Goal: Communication & Community: Answer question/provide support

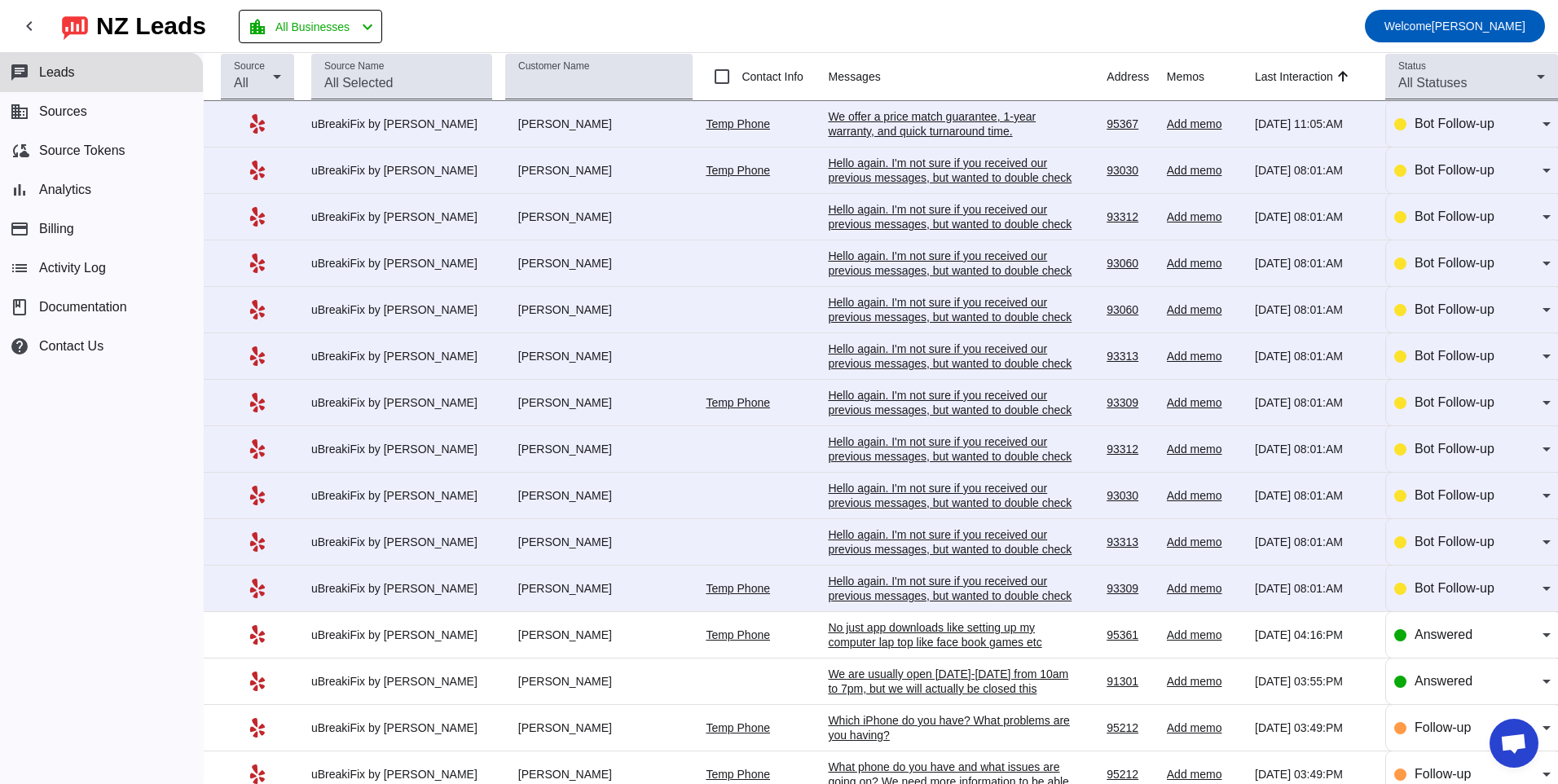
click at [938, 593] on div "Hello again. I'm not sure if you received our previous messages, but wanted to …" at bounding box center [950, 596] width 244 height 44
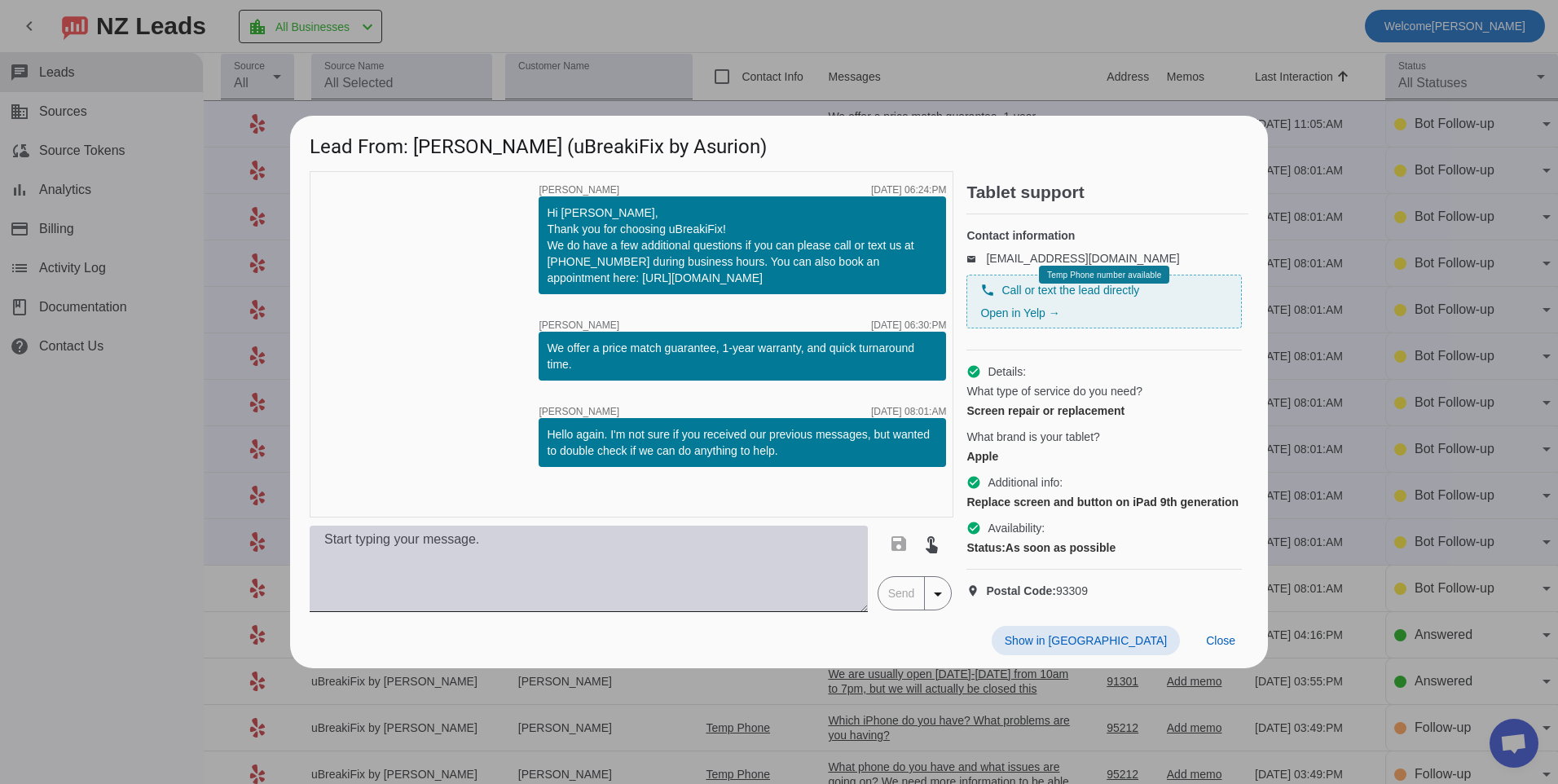
click at [798, 582] on textarea at bounding box center [588, 568] width 558 height 86
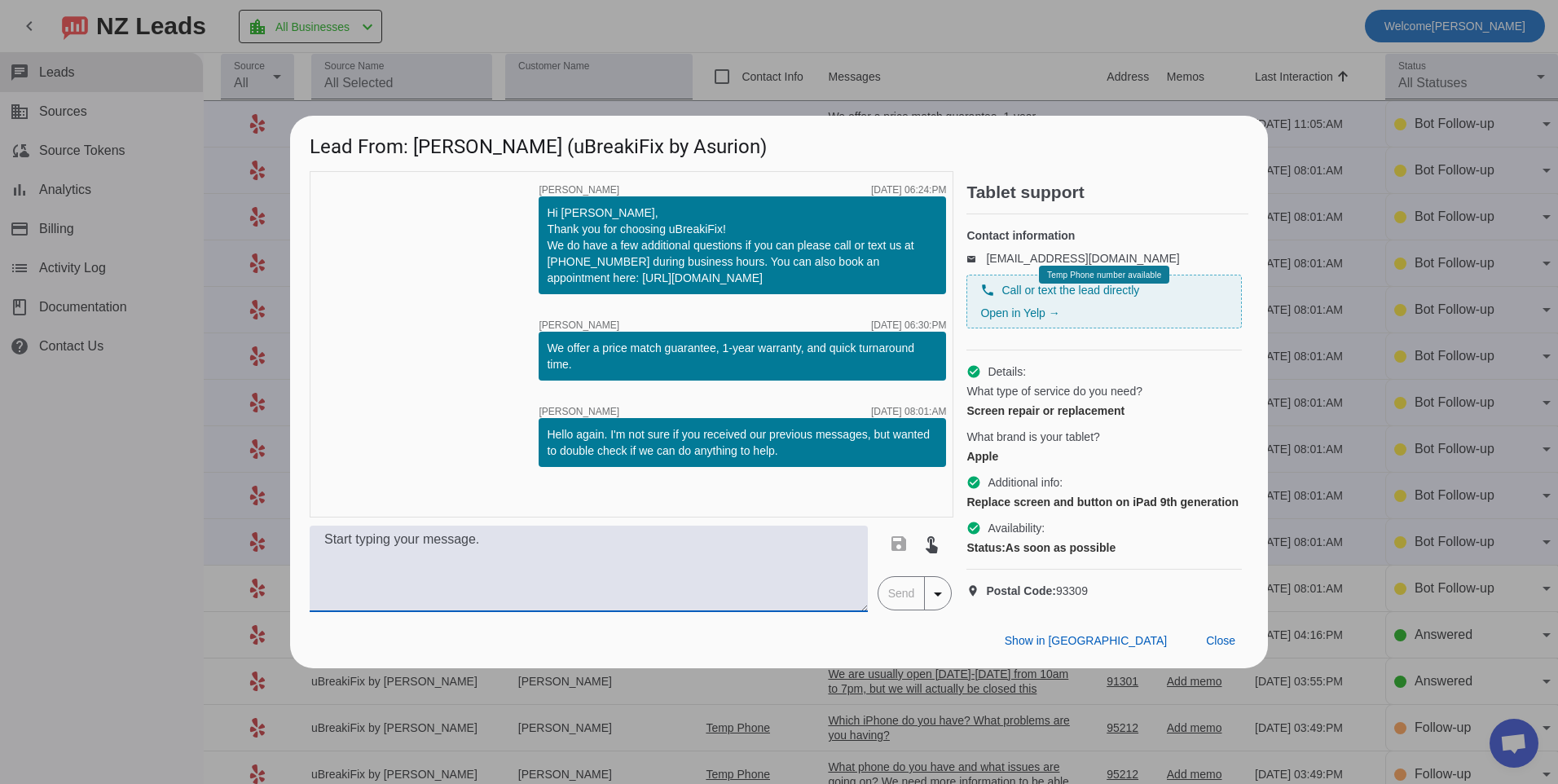
click at [408, 578] on textarea at bounding box center [588, 568] width 558 height 86
type textarea "F"
click at [643, 579] on textarea "Hello, a screen replacement for this model will be $209.99 plus tax, I believe …" at bounding box center [588, 568] width 558 height 86
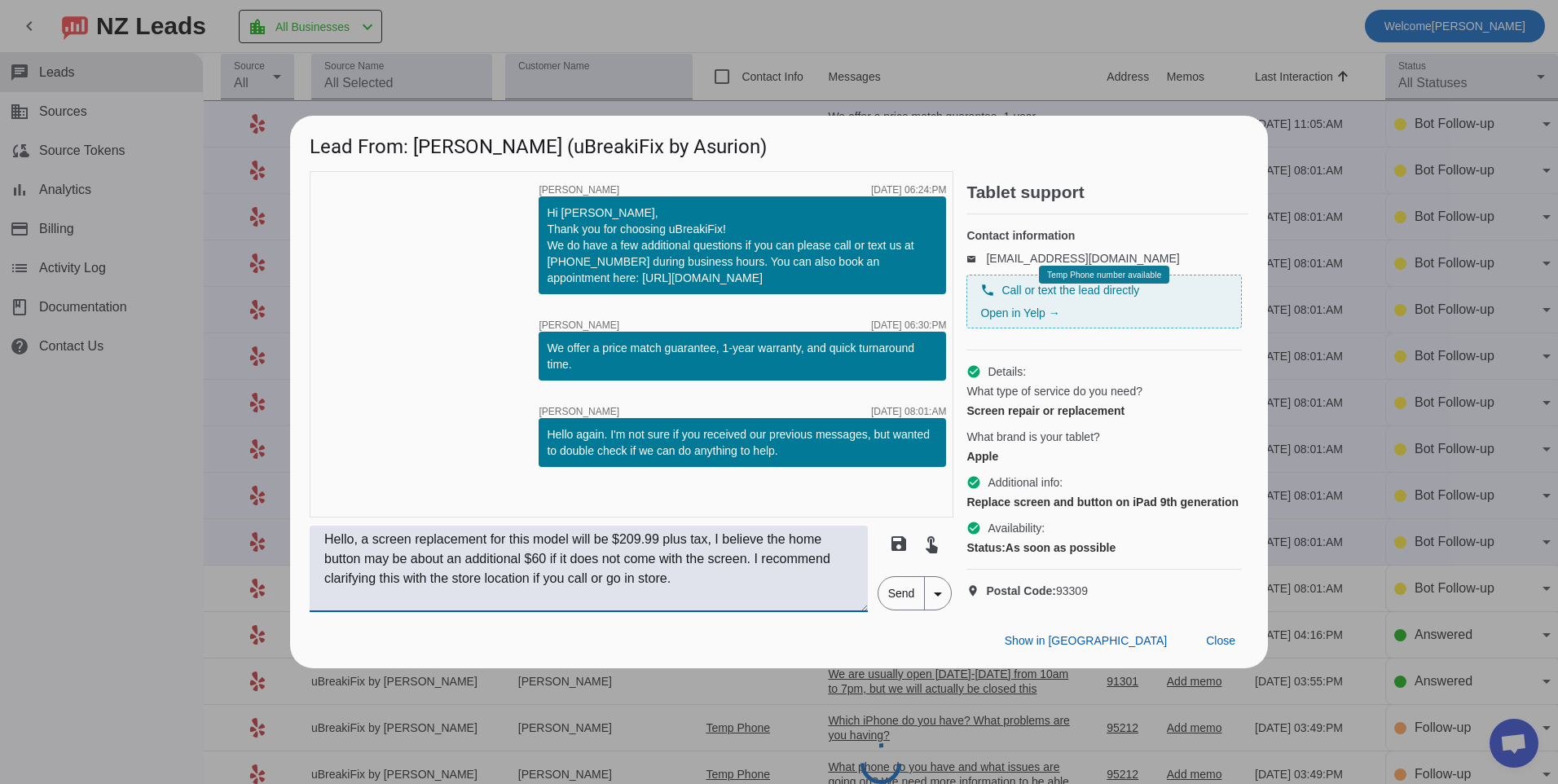
type textarea "Hello, a screen replacement for this model will be $209.99 plus tax, I believe …"
click at [886, 610] on span "Send" at bounding box center [902, 593] width 47 height 33
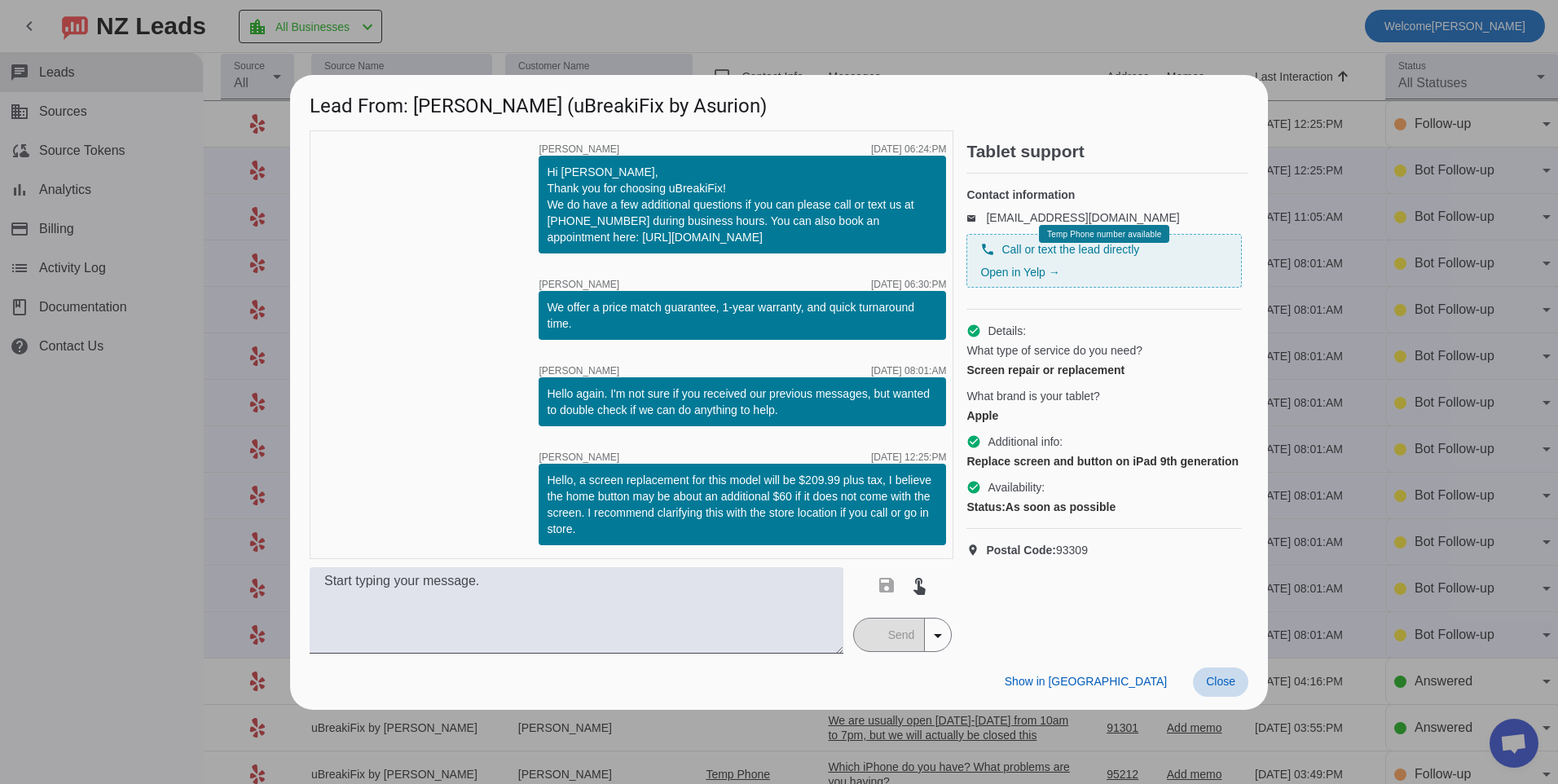
click at [1225, 681] on span "Close" at bounding box center [1221, 681] width 30 height 13
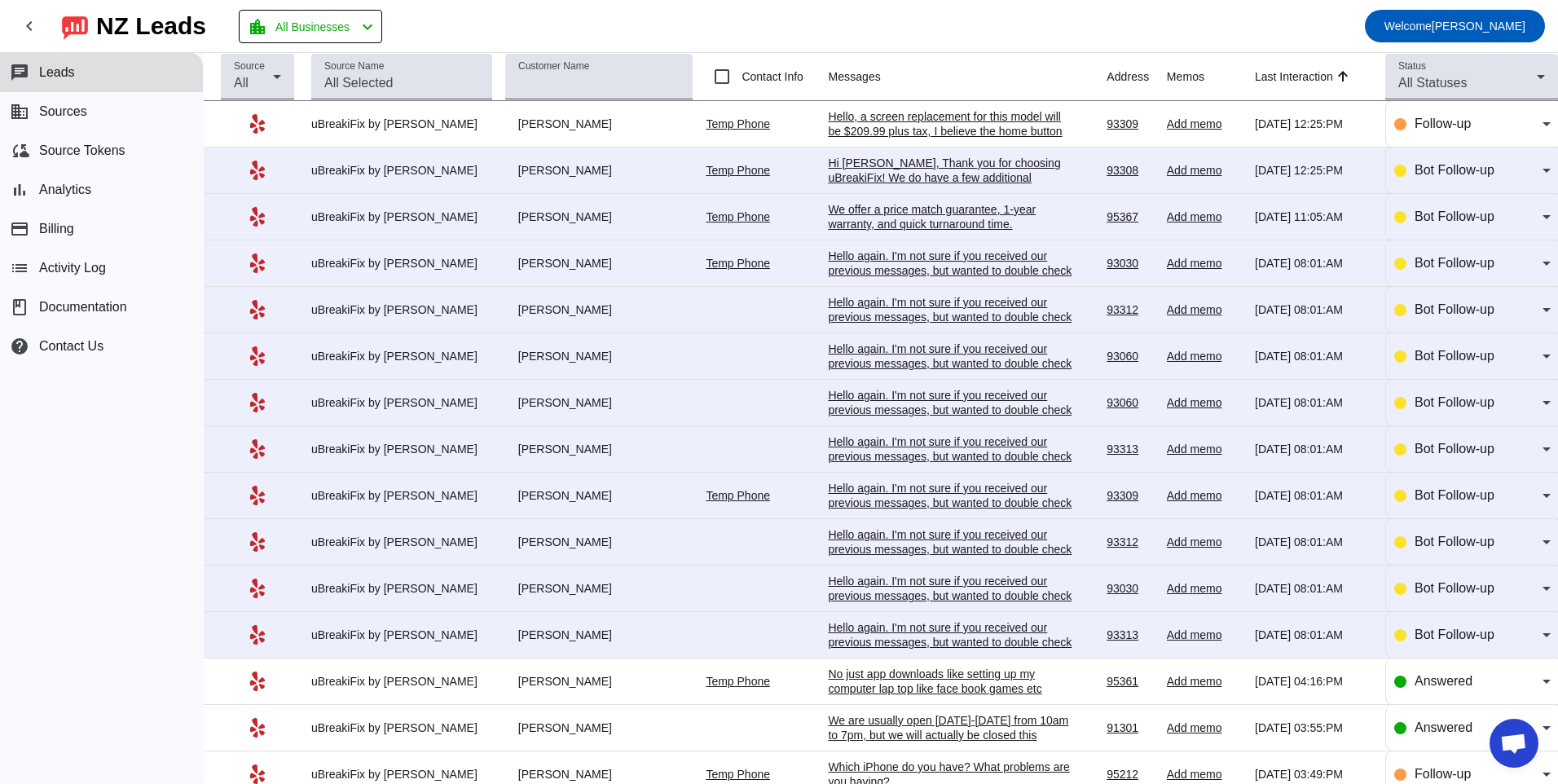
click at [906, 625] on div "Hello again. I'm not sure if you received our previous messages, but wanted to …" at bounding box center [950, 642] width 244 height 44
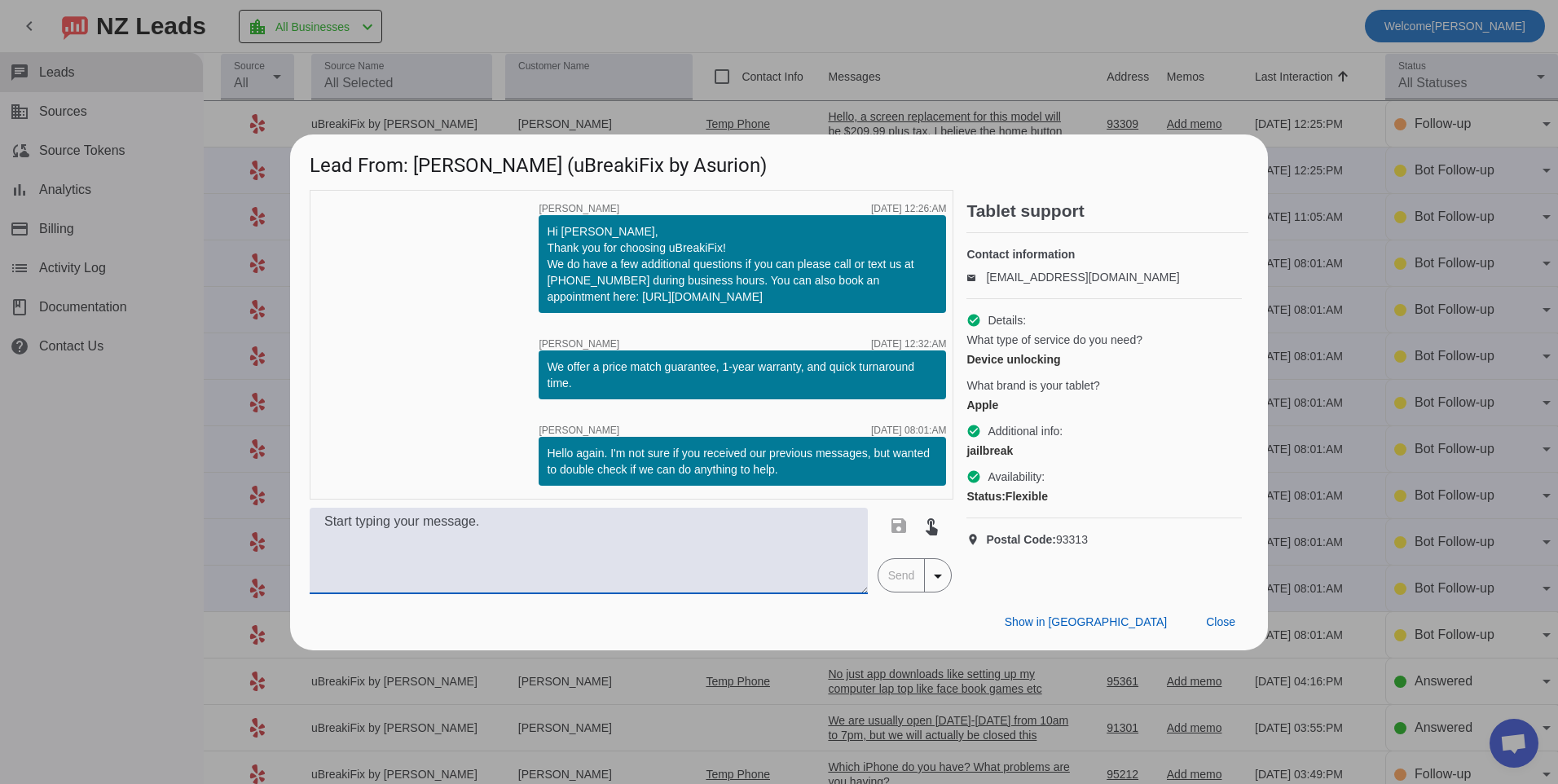
click at [679, 532] on textarea at bounding box center [588, 551] width 558 height 86
click at [1219, 637] on span at bounding box center [1221, 623] width 56 height 29
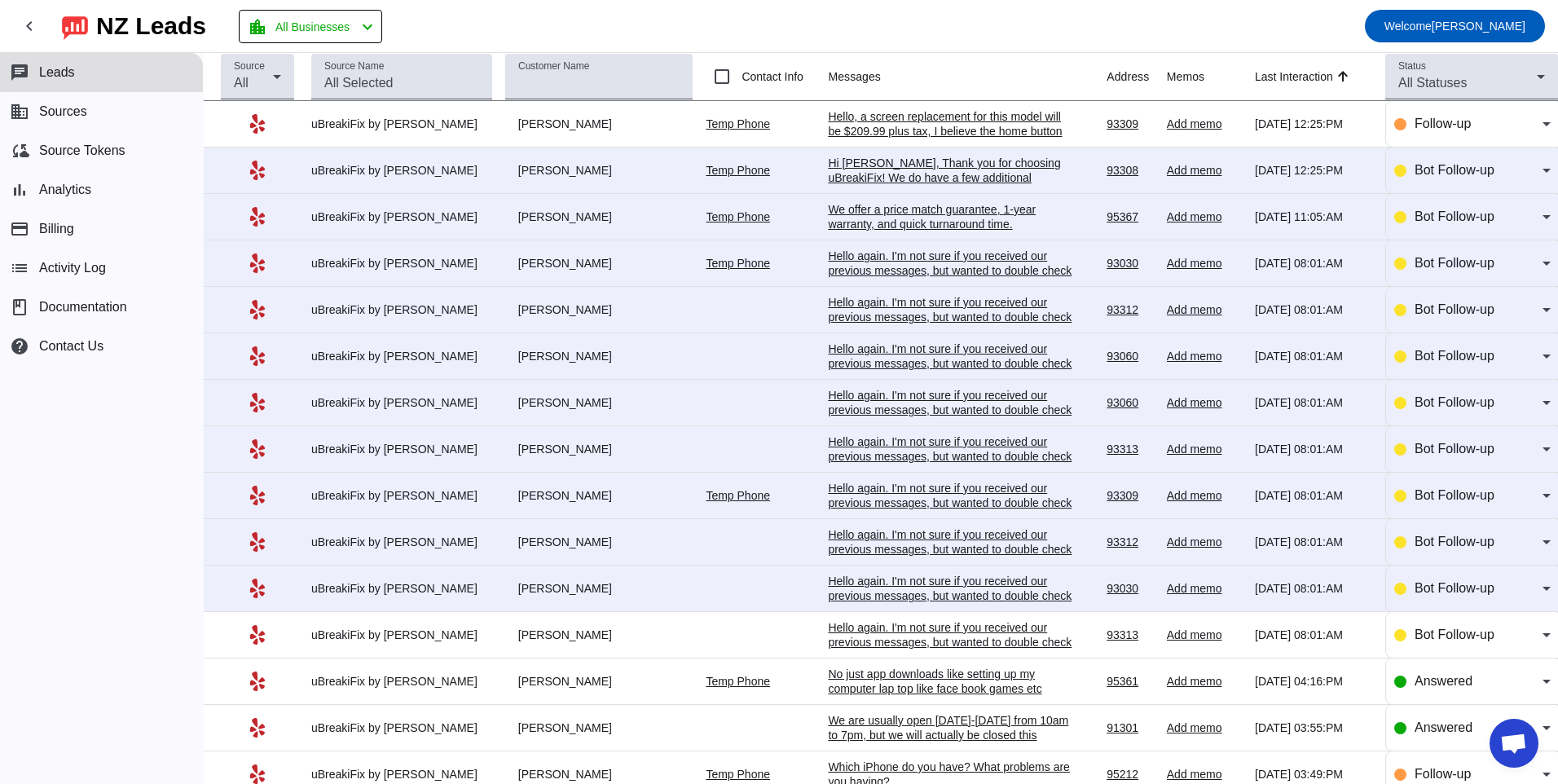
click at [904, 585] on div "Hello again. I'm not sure if you received our previous messages, but wanted to …" at bounding box center [950, 596] width 244 height 44
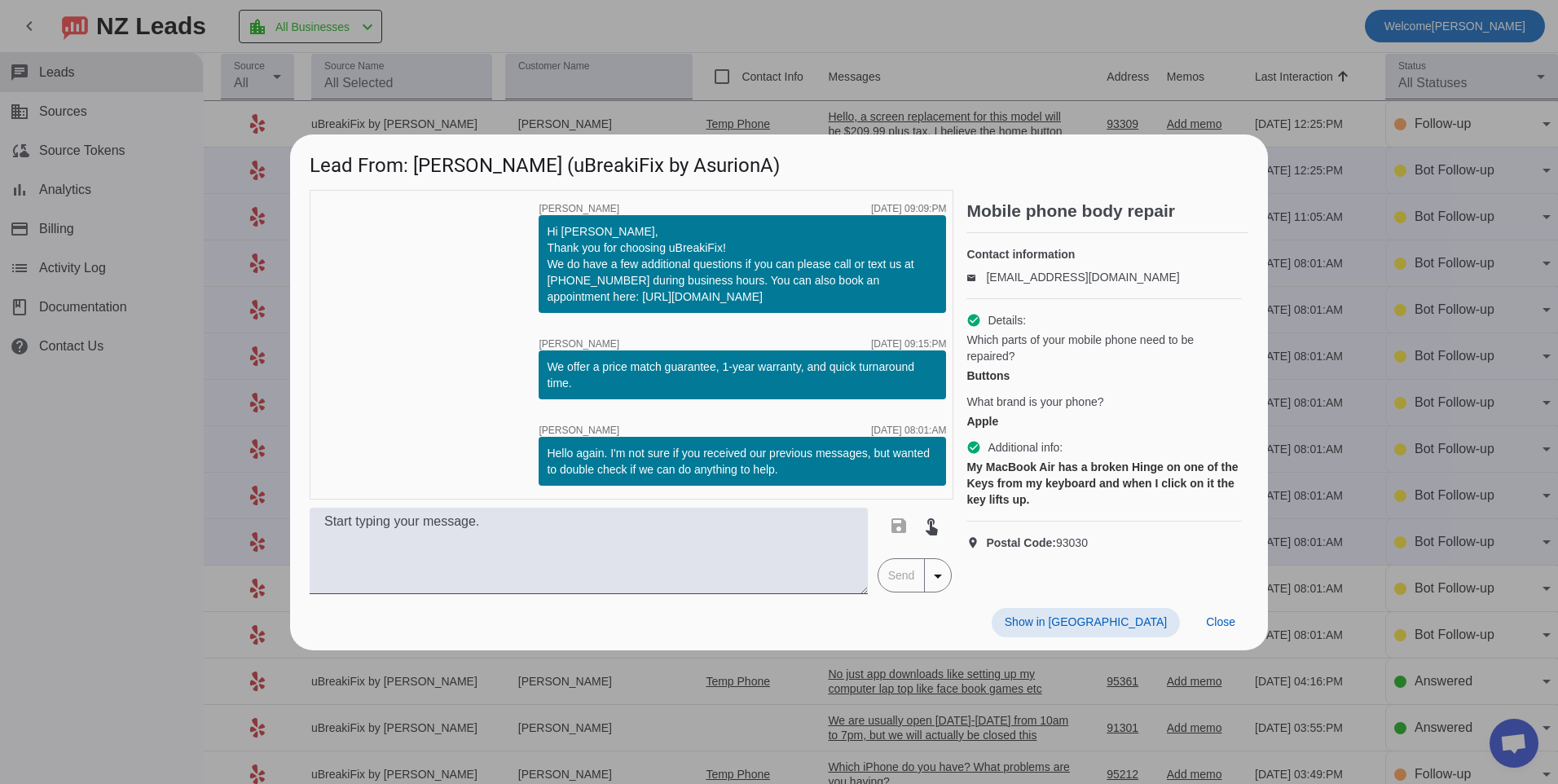
click at [518, 600] on div "Show in Yelp Close" at bounding box center [779, 622] width 978 height 57
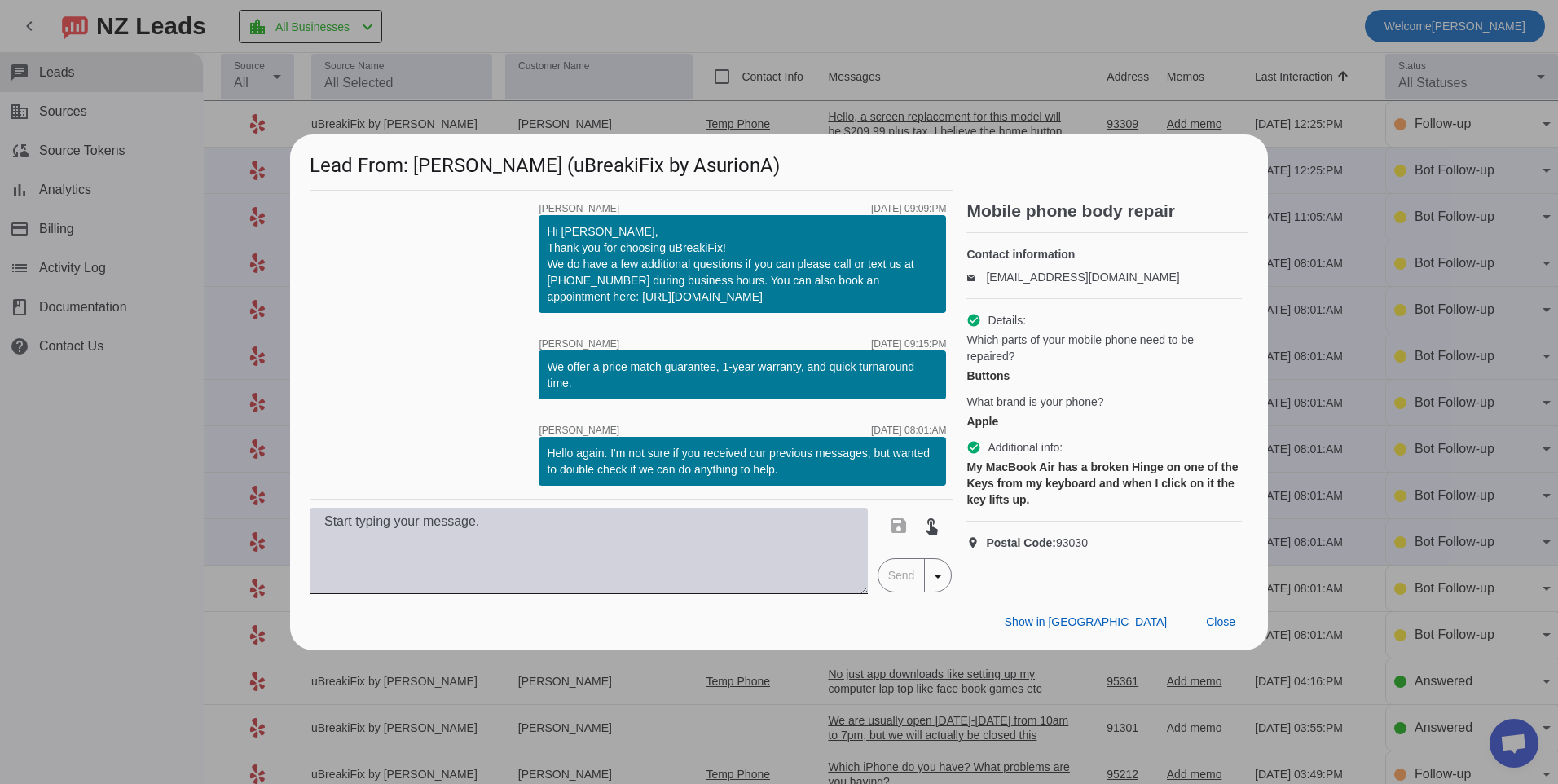
click at [498, 571] on textarea at bounding box center [588, 551] width 558 height 86
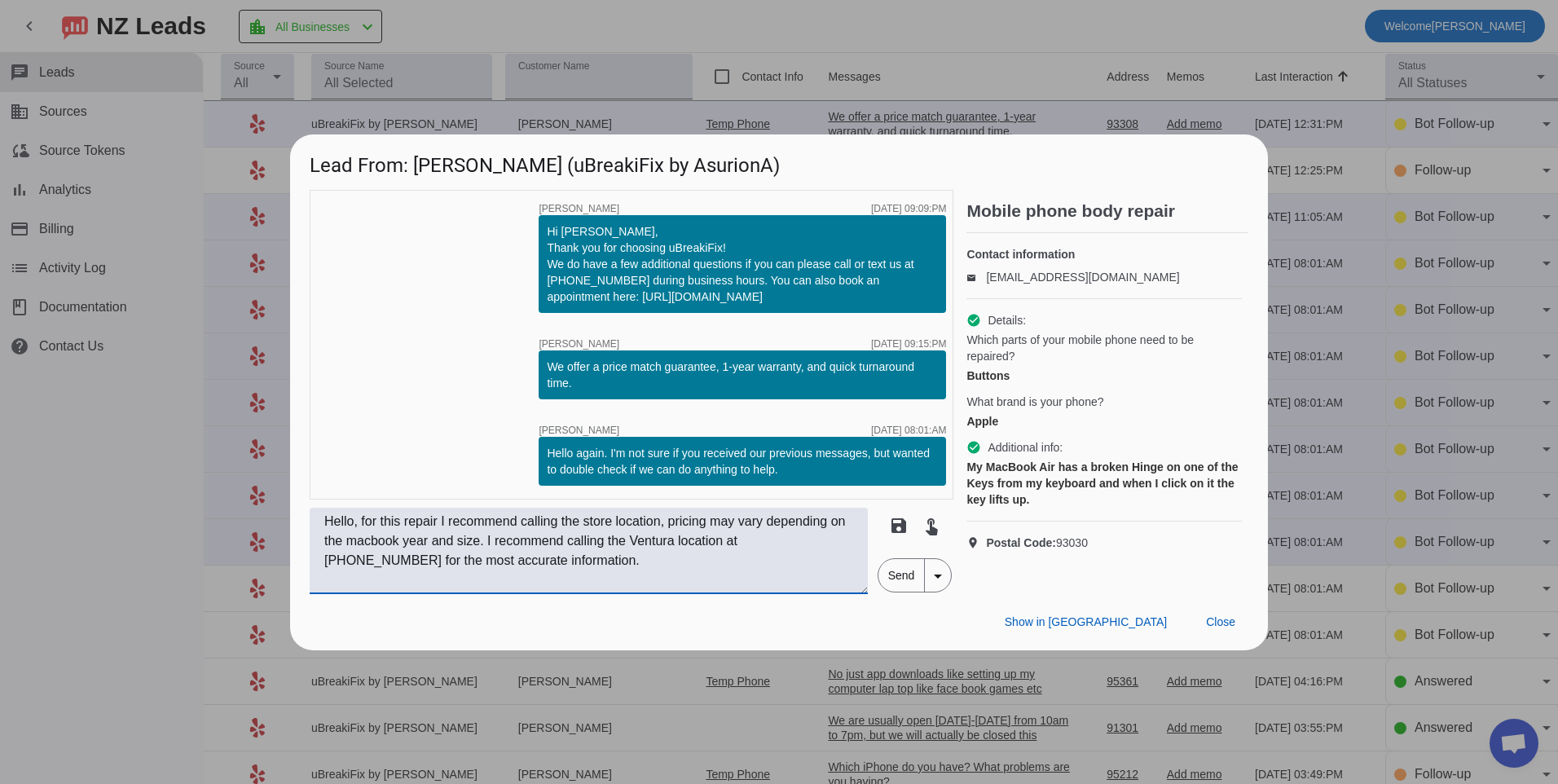
type textarea "Hello, for this repair I recommend calling the store location, pricing may vary…"
click at [893, 573] on span "Send" at bounding box center [902, 575] width 47 height 33
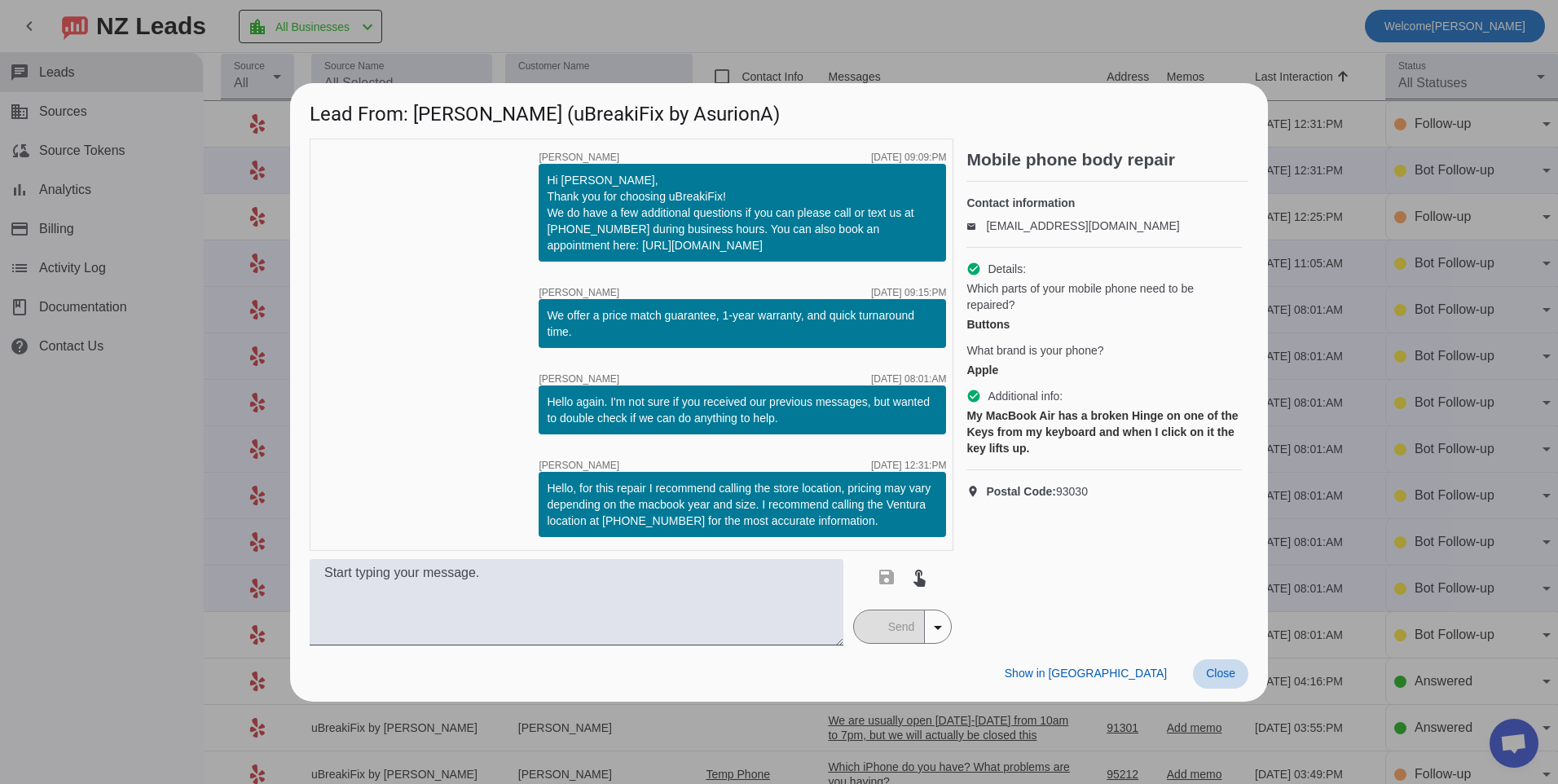
click at [1245, 679] on span at bounding box center [1221, 674] width 56 height 29
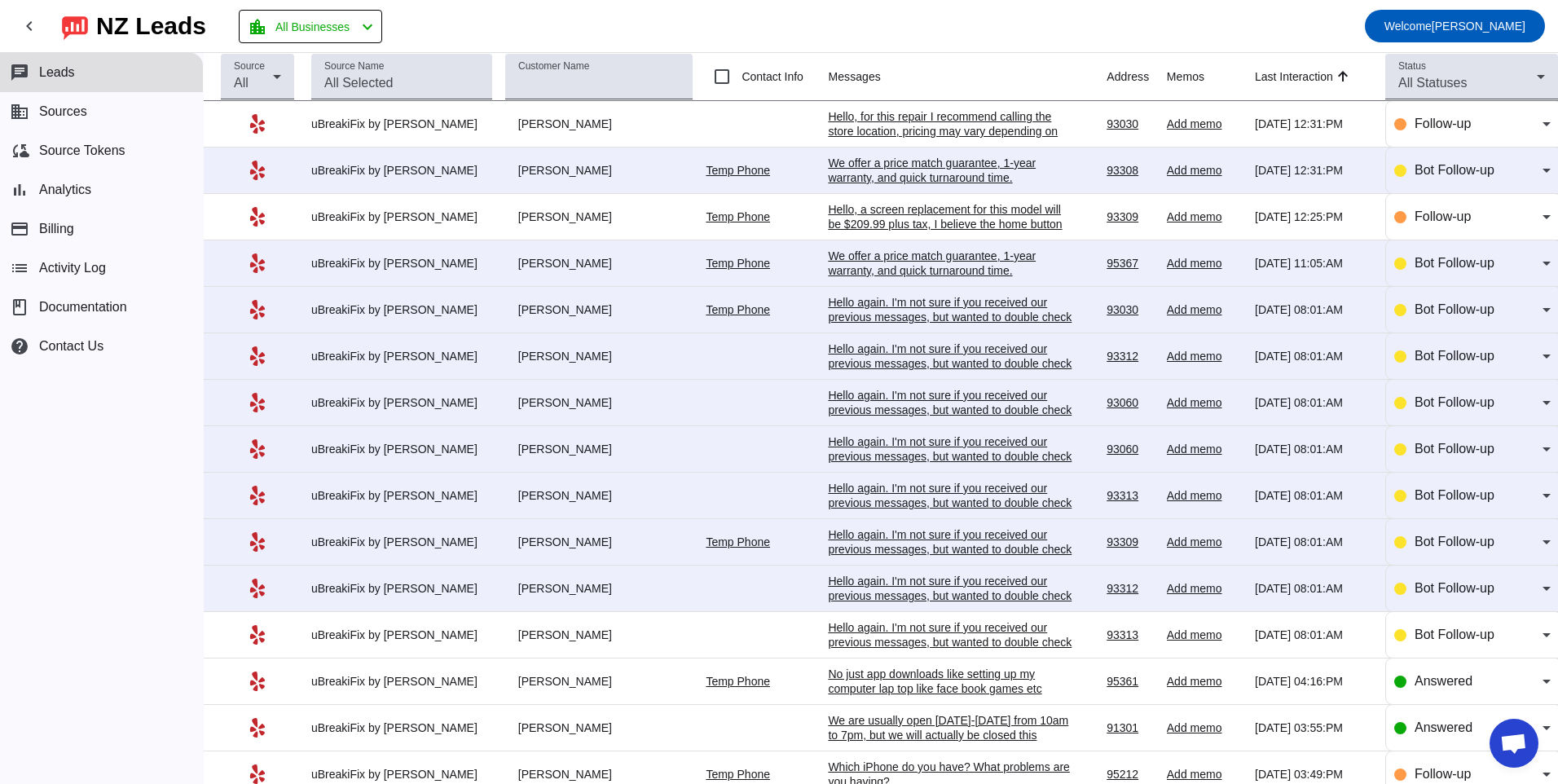
click at [871, 577] on div "Hello again. I'm not sure if you received our previous messages, but wanted to …" at bounding box center [950, 596] width 244 height 44
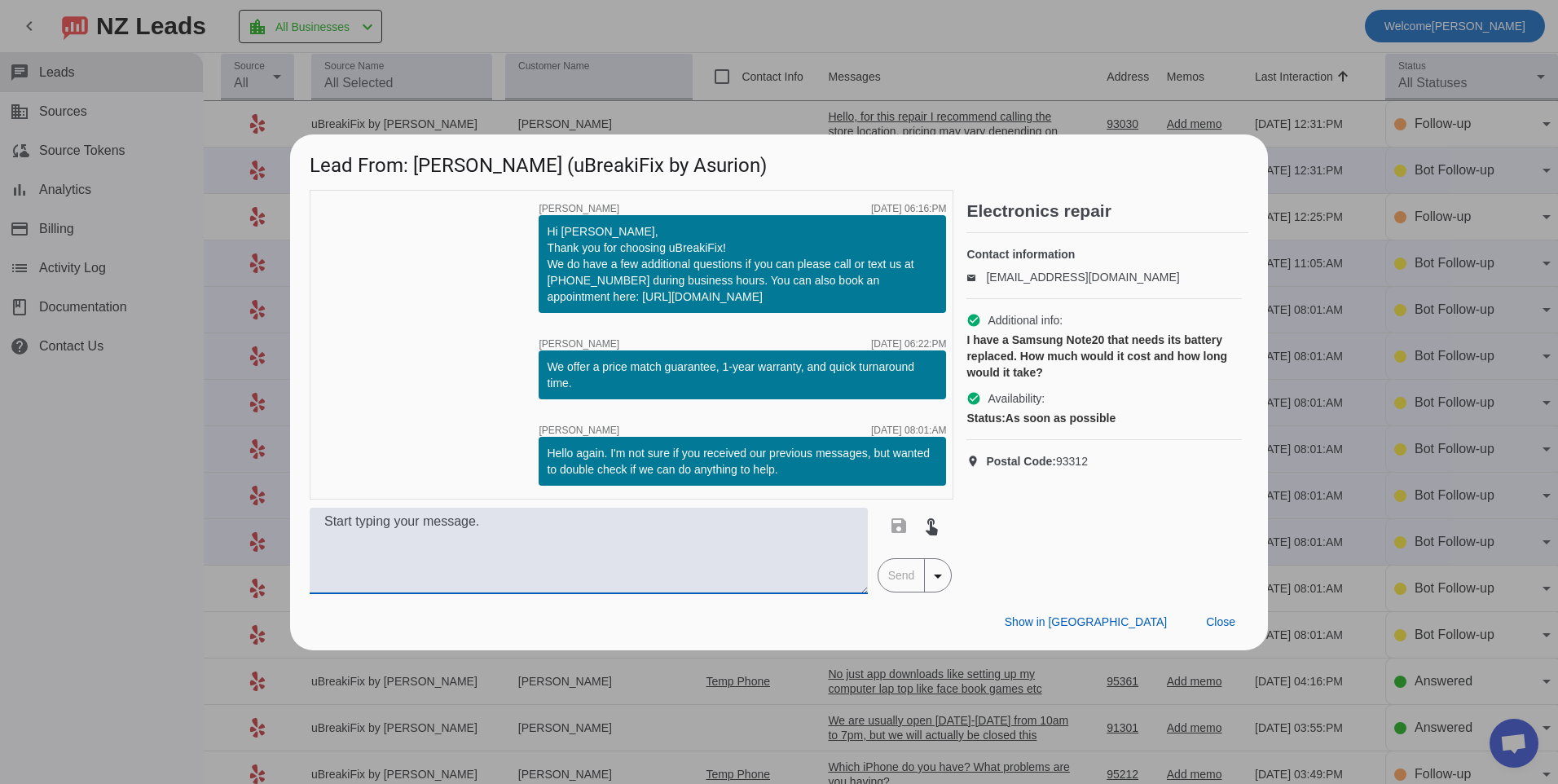
click at [641, 539] on textarea at bounding box center [588, 551] width 558 height 86
type textarea "F"
type textarea "Hello, a battery replacement for this model would be $94.80 plus tax for replac…"
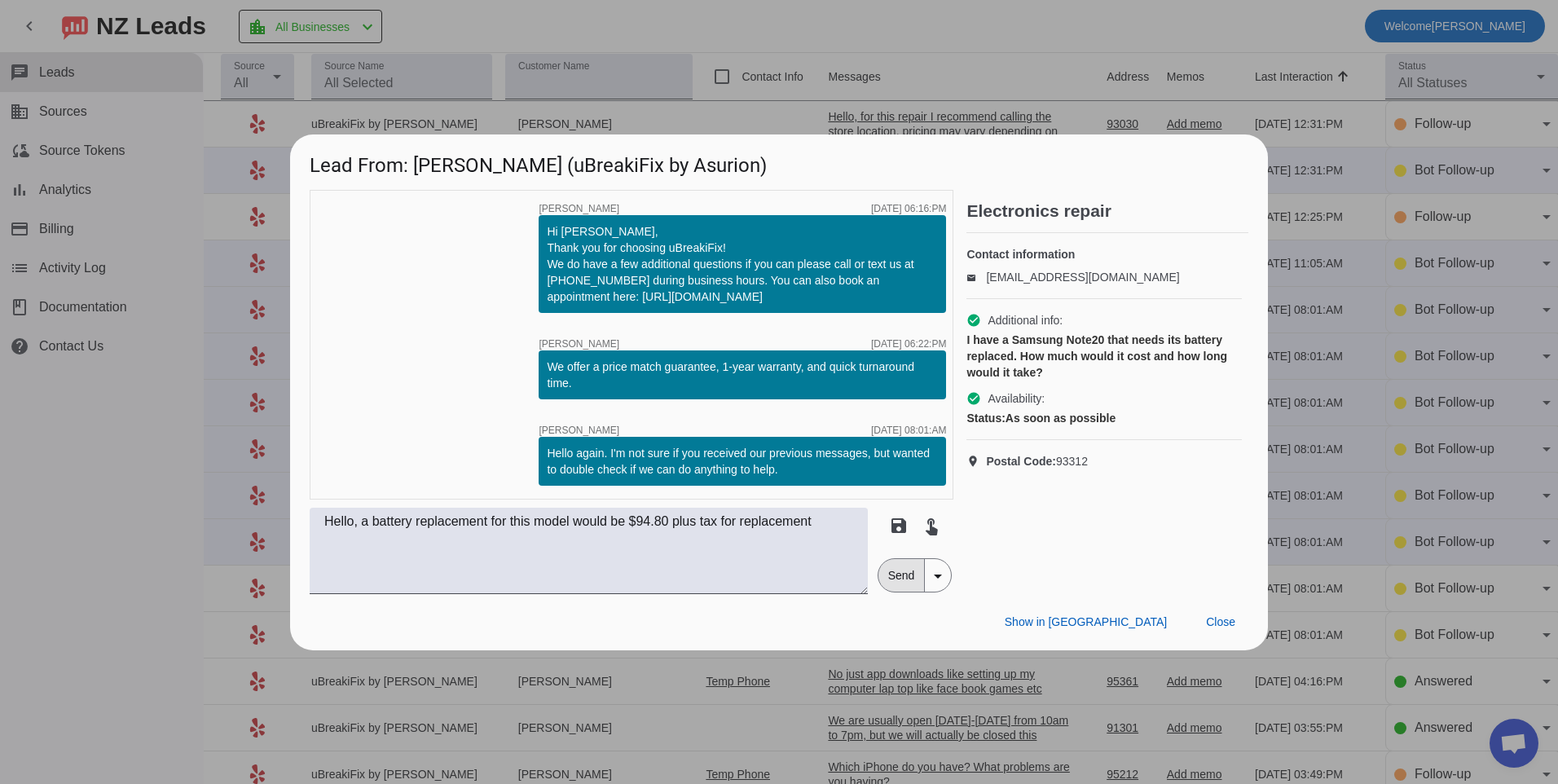
click at [892, 573] on span "Send" at bounding box center [902, 575] width 47 height 33
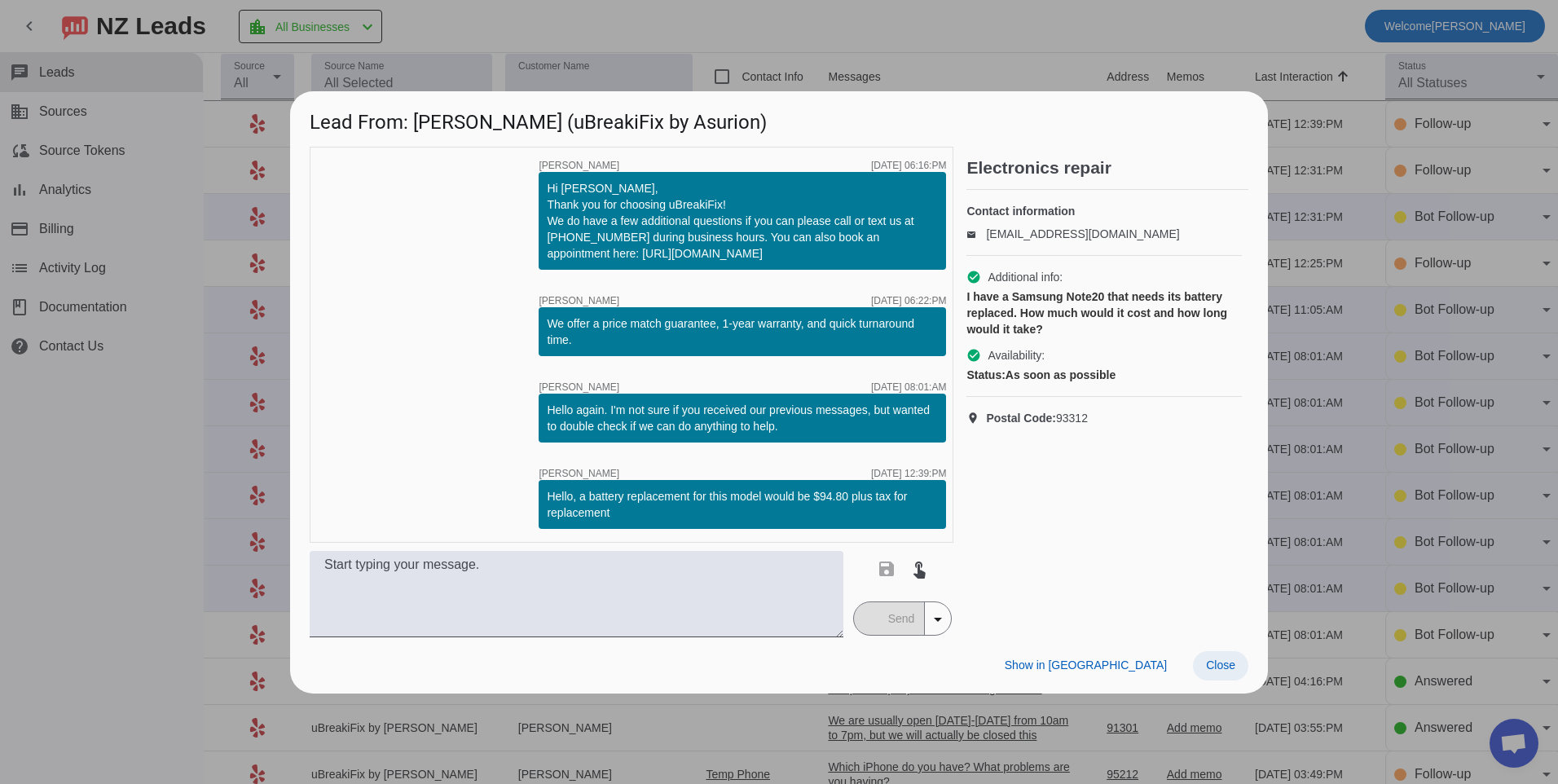
click at [1214, 668] on span "Close" at bounding box center [1221, 665] width 30 height 13
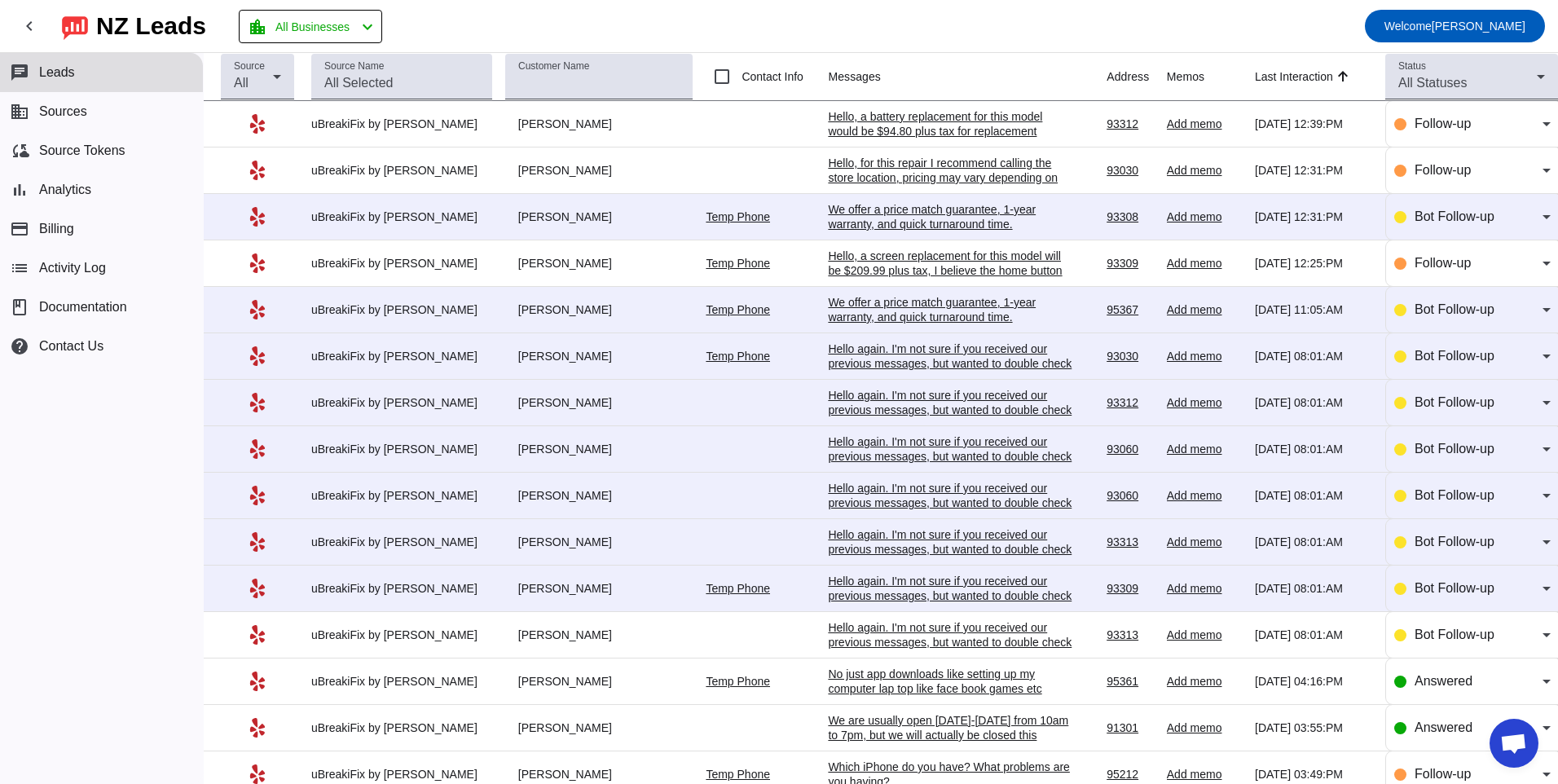
click at [1011, 586] on div "Hello again. I'm not sure if you received our previous messages, but wanted to …" at bounding box center [950, 596] width 244 height 44
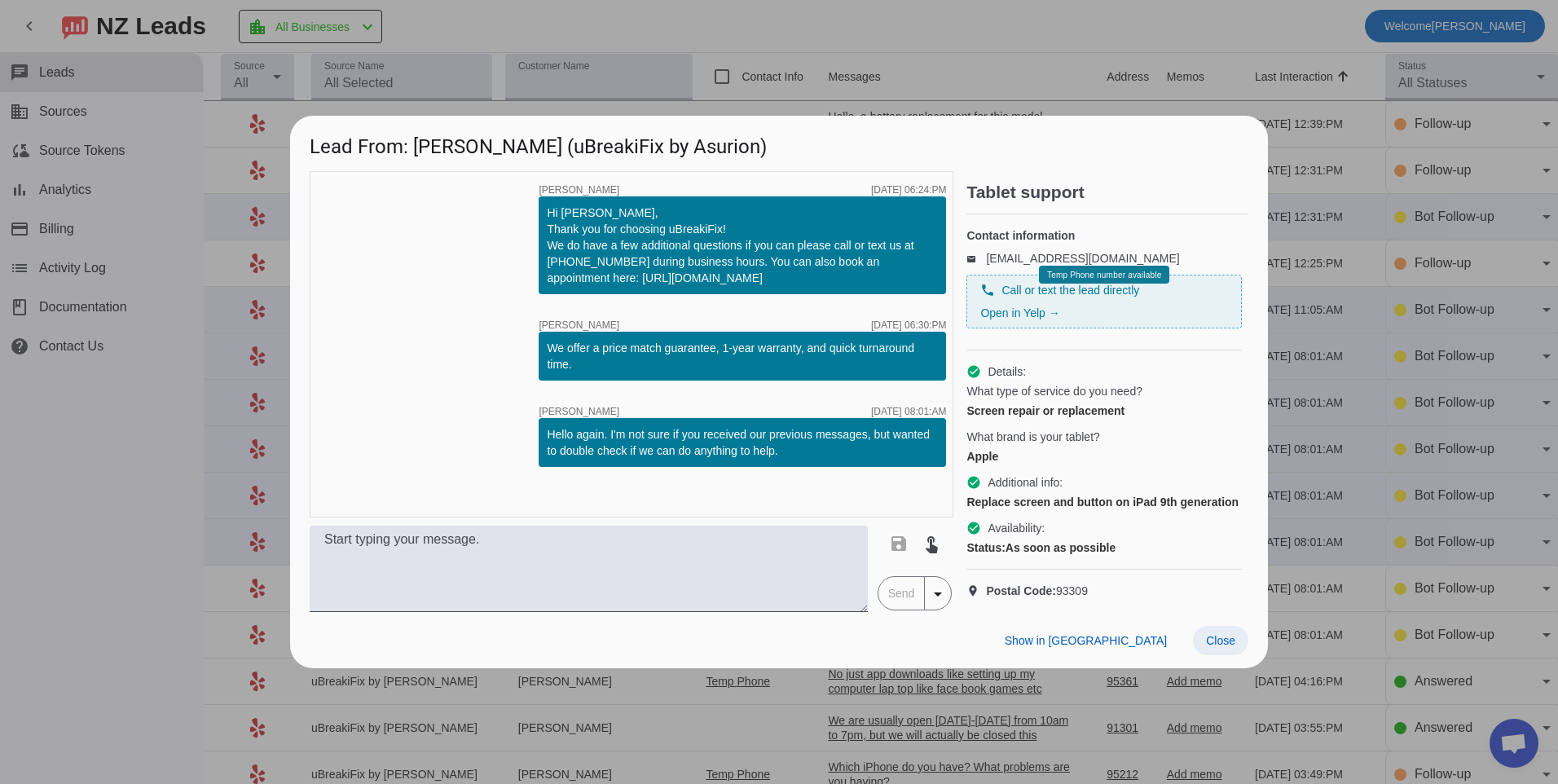
click at [1227, 647] on span "Close" at bounding box center [1221, 641] width 30 height 13
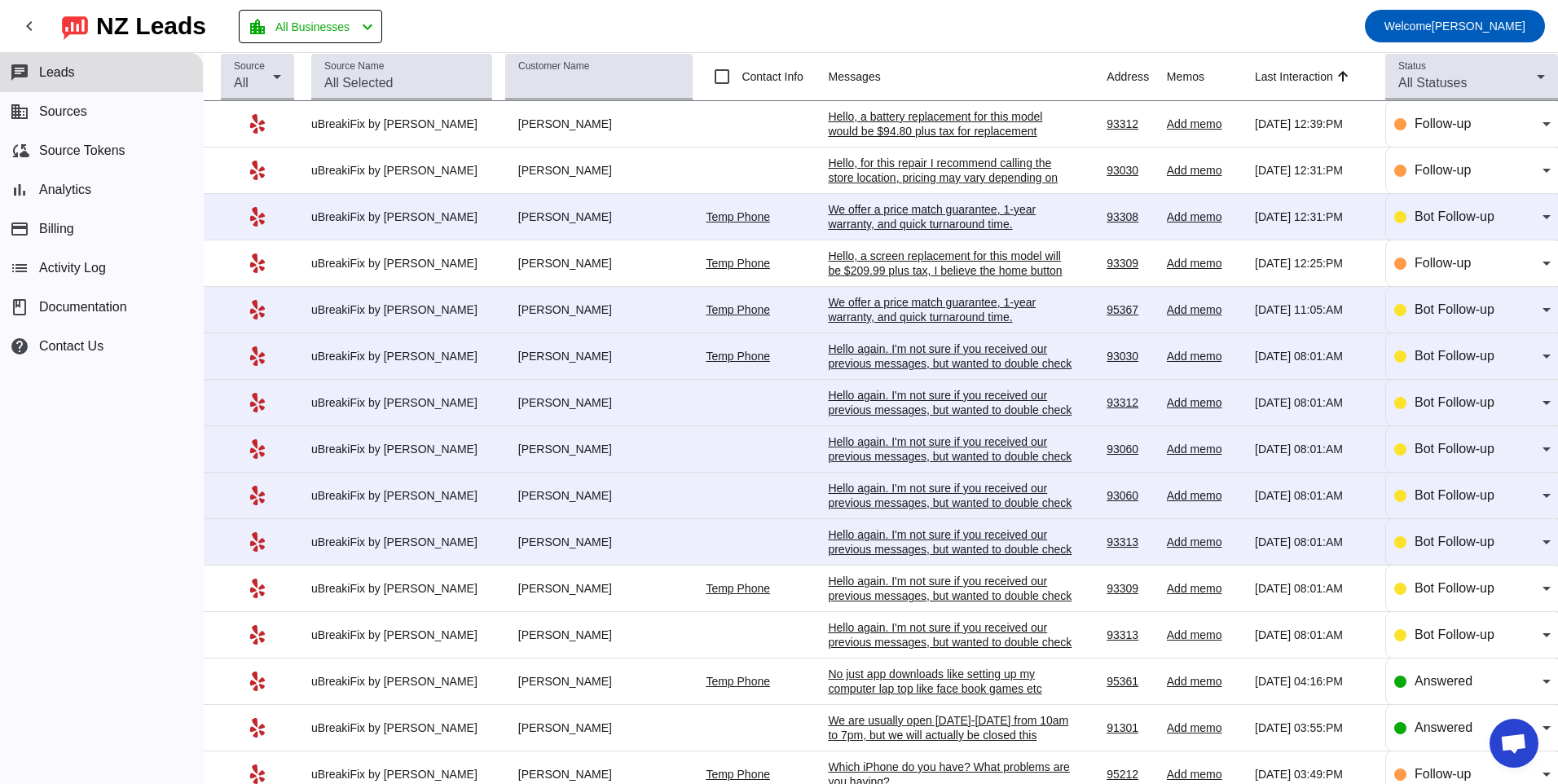
click at [832, 250] on div "Hello, a screen replacement for this model will be $209.99 plus tax, I believe …" at bounding box center [950, 292] width 244 height 88
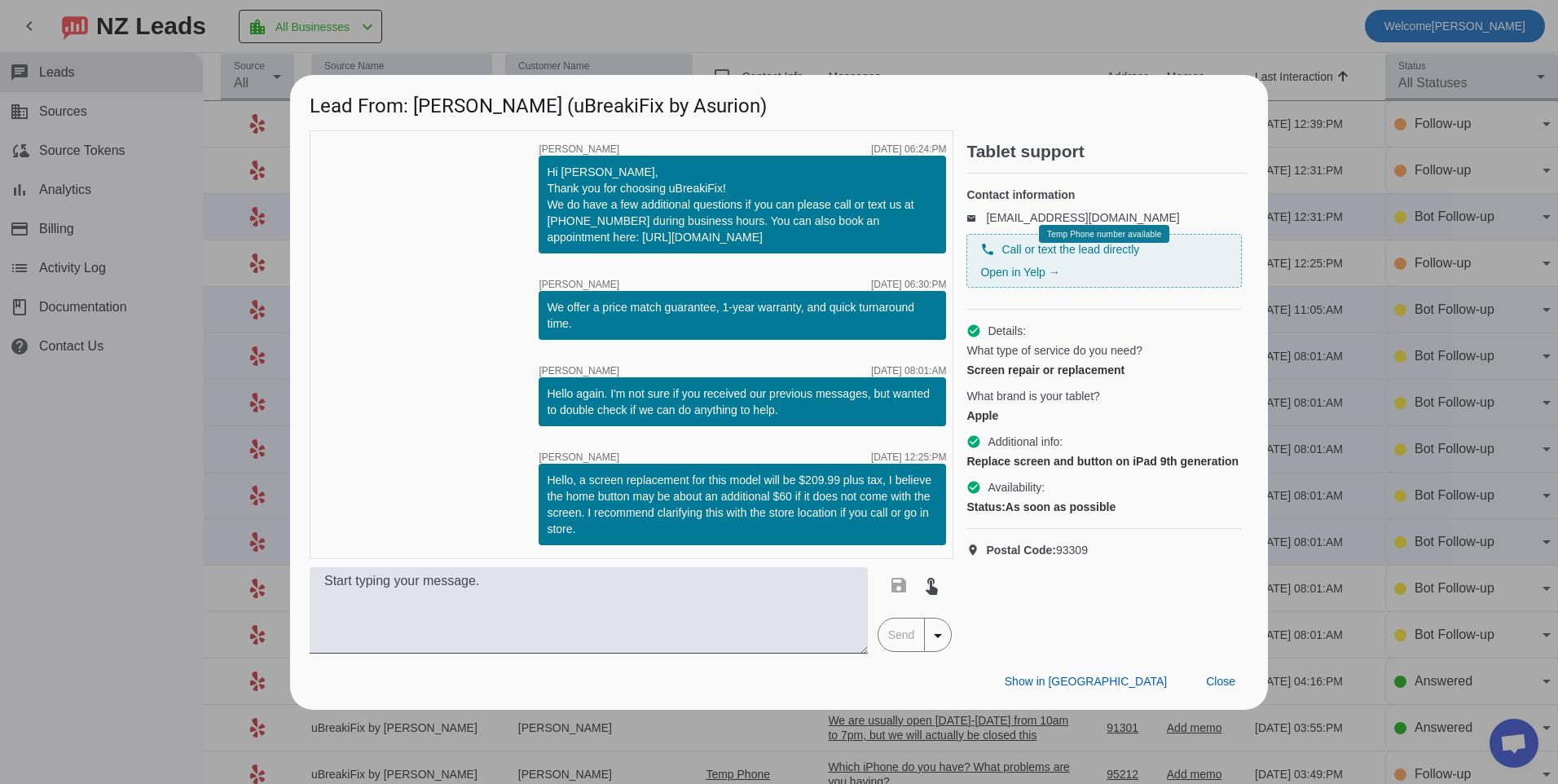
drag, startPoint x: 547, startPoint y: 477, endPoint x: 587, endPoint y: 529, distance: 65.6
click at [587, 529] on div "Hello, a screen replacement for this model will be $209.99 plus tax, I believe …" at bounding box center [742, 505] width 391 height 66
copy div "Hello, a screen replacement for this model will be $209.99 plus tax, I believe …"
click at [1216, 687] on span "Close" at bounding box center [1221, 681] width 30 height 13
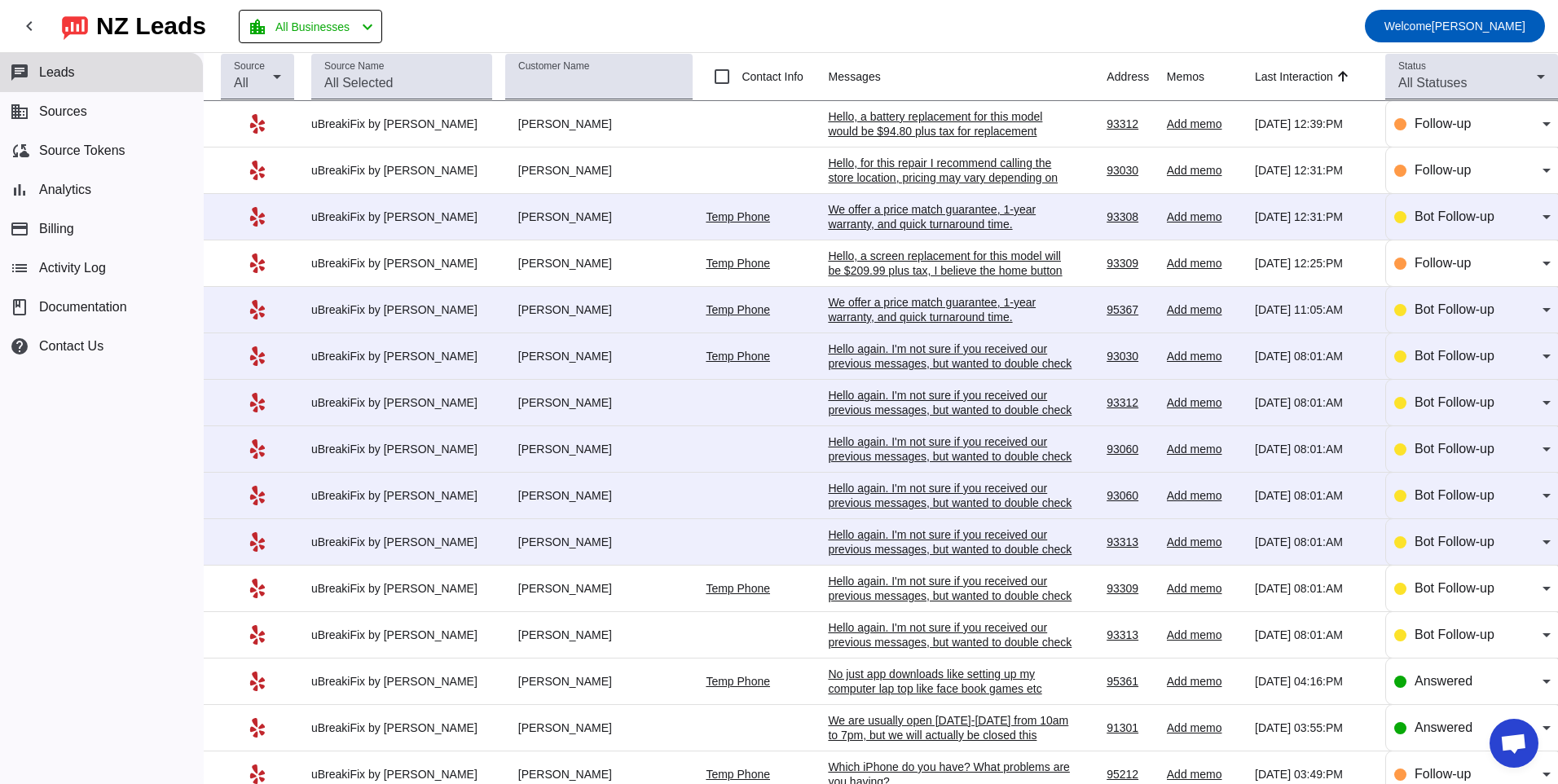
click at [620, 578] on td "[PERSON_NAME]" at bounding box center [606, 588] width 202 height 47
click at [706, 595] on div "Temp Phone" at bounding box center [760, 588] width 109 height 15
drag, startPoint x: 706, startPoint y: 595, endPoint x: 859, endPoint y: 589, distance: 153.1
click at [859, 589] on div "Hello again. I'm not sure if you received our previous messages, but wanted to …" at bounding box center [950, 596] width 244 height 44
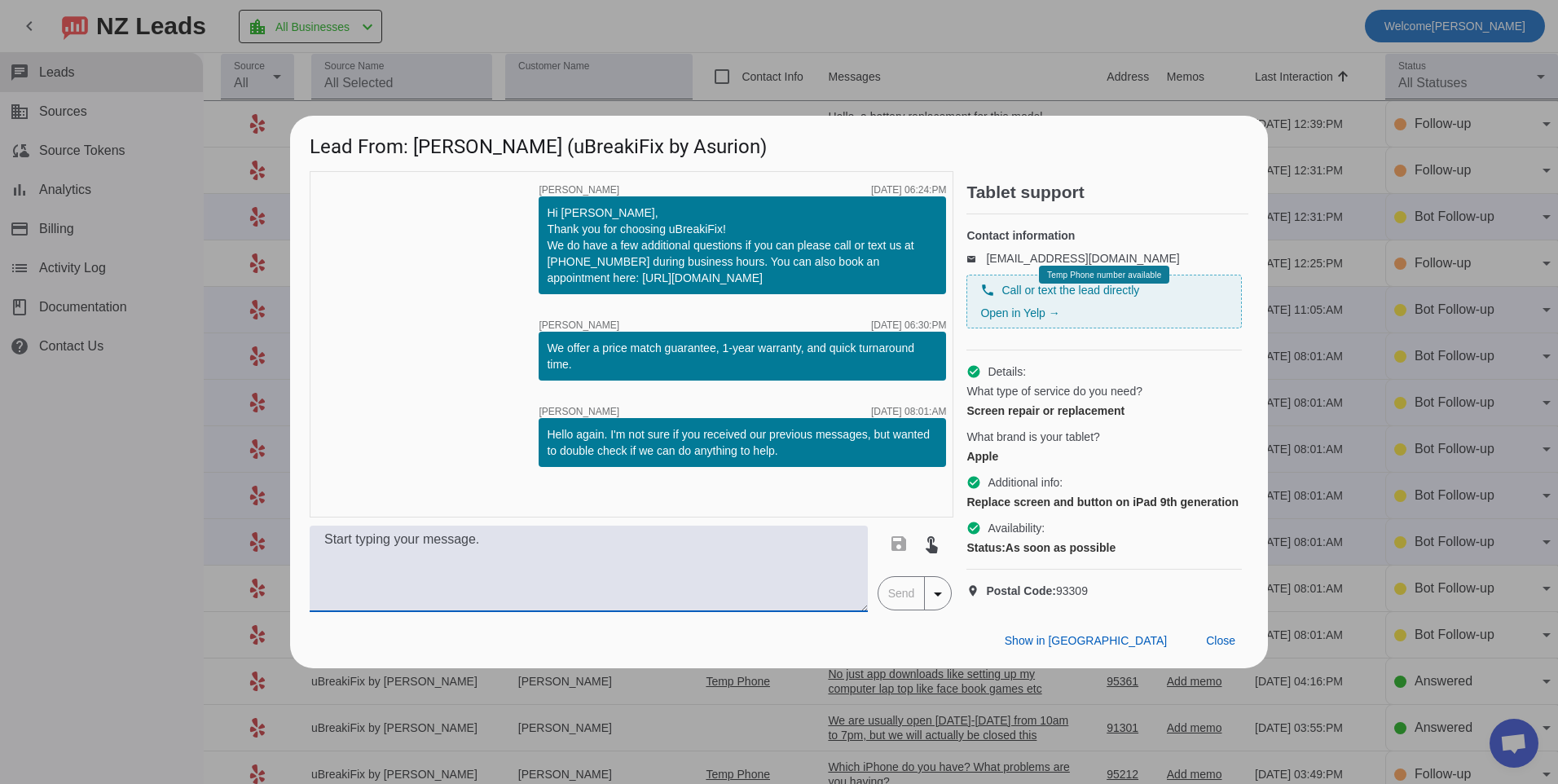
click at [519, 562] on textarea at bounding box center [588, 568] width 558 height 86
paste textarea "Hello, a screen replacement for this model will be $209.99 plus tax, I believe …"
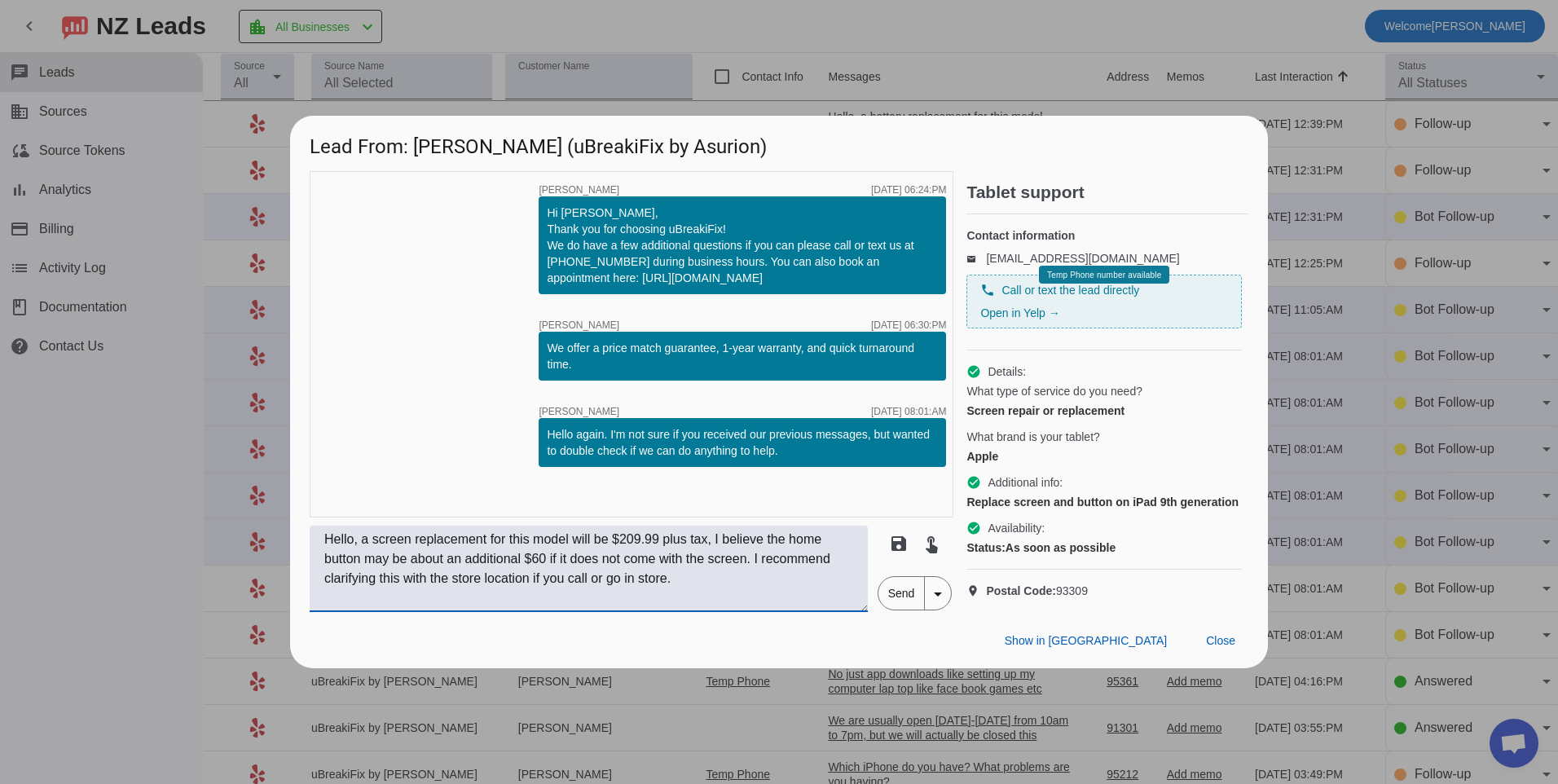
type textarea "Hello, a screen replacement for this model will be $209.99 plus tax, I believe …"
click at [896, 610] on span "Send" at bounding box center [902, 593] width 47 height 33
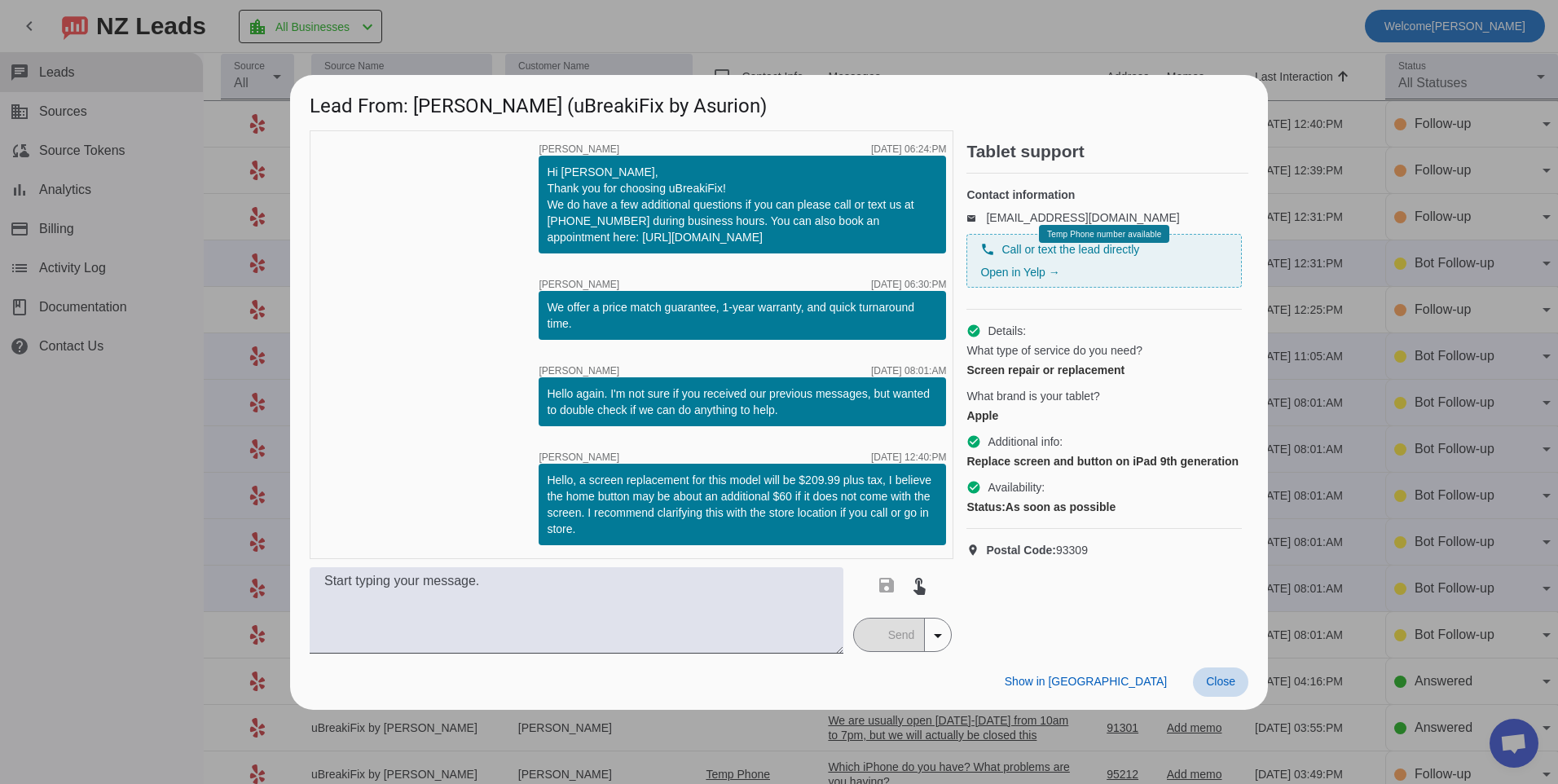
click at [1221, 692] on span at bounding box center [1221, 682] width 56 height 29
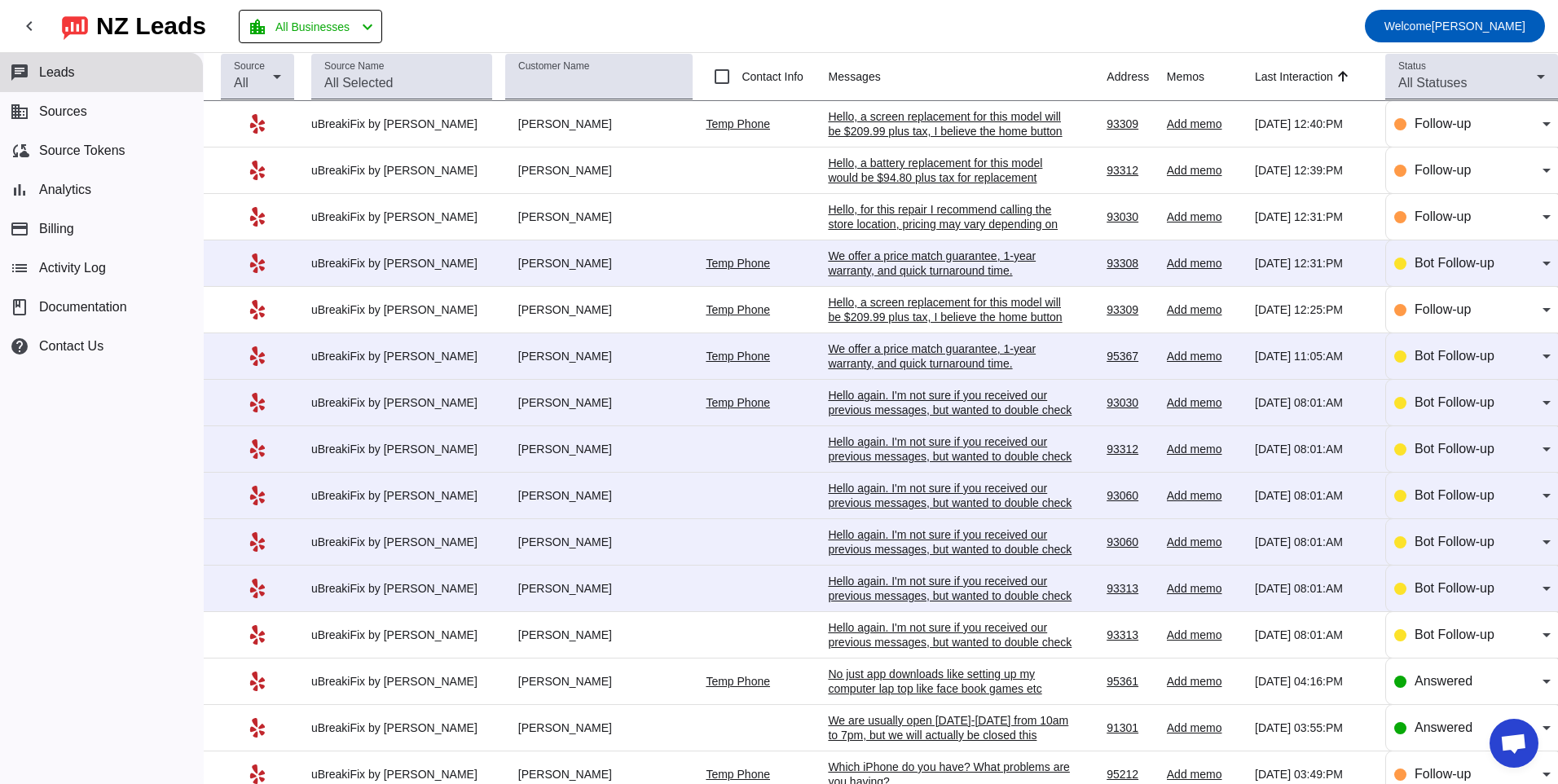
click at [938, 579] on div "Hello again. I'm not sure if you received our previous messages, but wanted to …" at bounding box center [950, 596] width 244 height 44
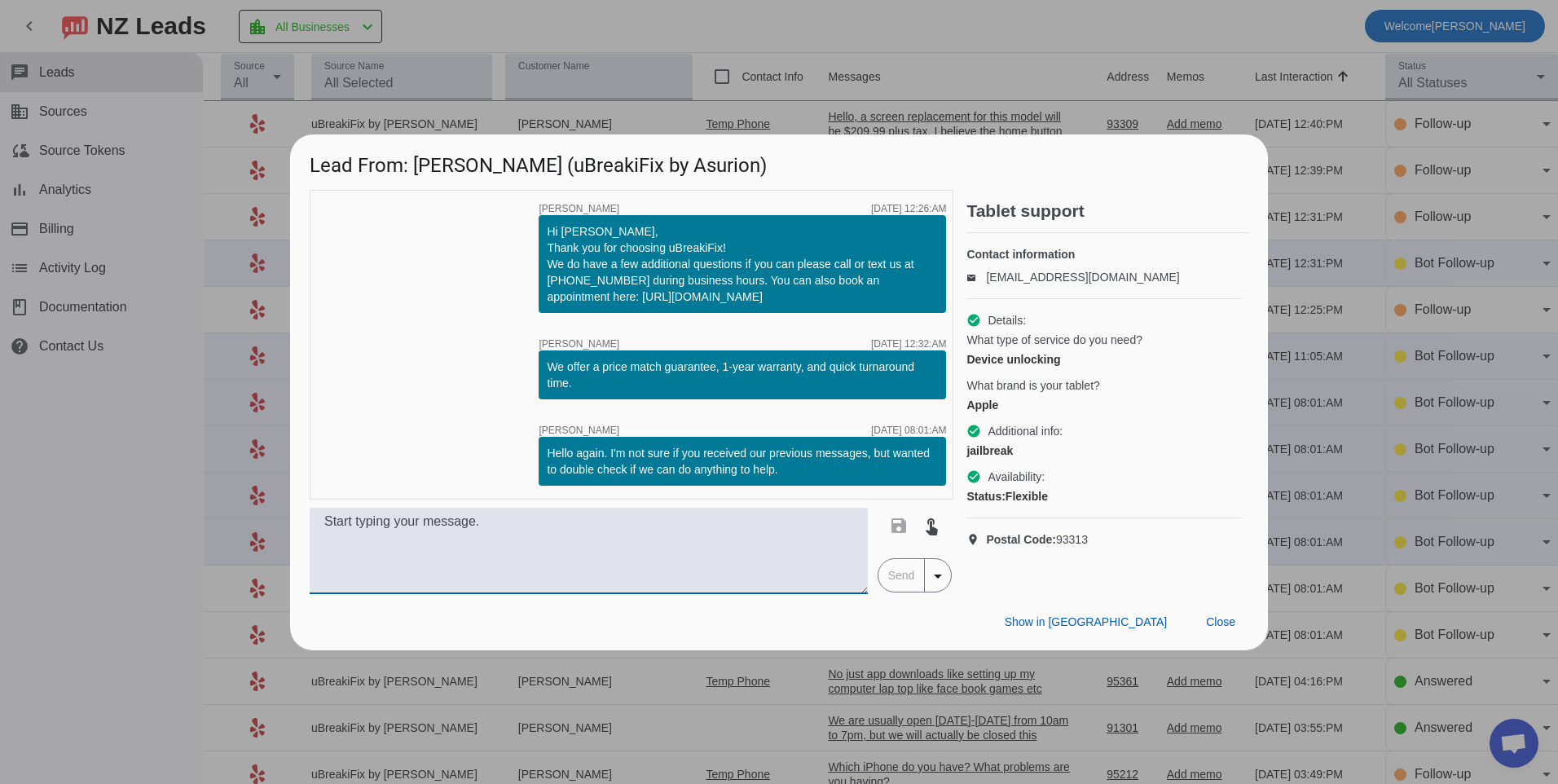
click at [688, 534] on textarea at bounding box center [588, 551] width 558 height 86
click at [687, 538] on textarea at bounding box center [588, 551] width 558 height 86
type textarea "Hello, unfortunately we cannot unlock iphone devices."
click at [882, 575] on span "Send" at bounding box center [902, 575] width 47 height 33
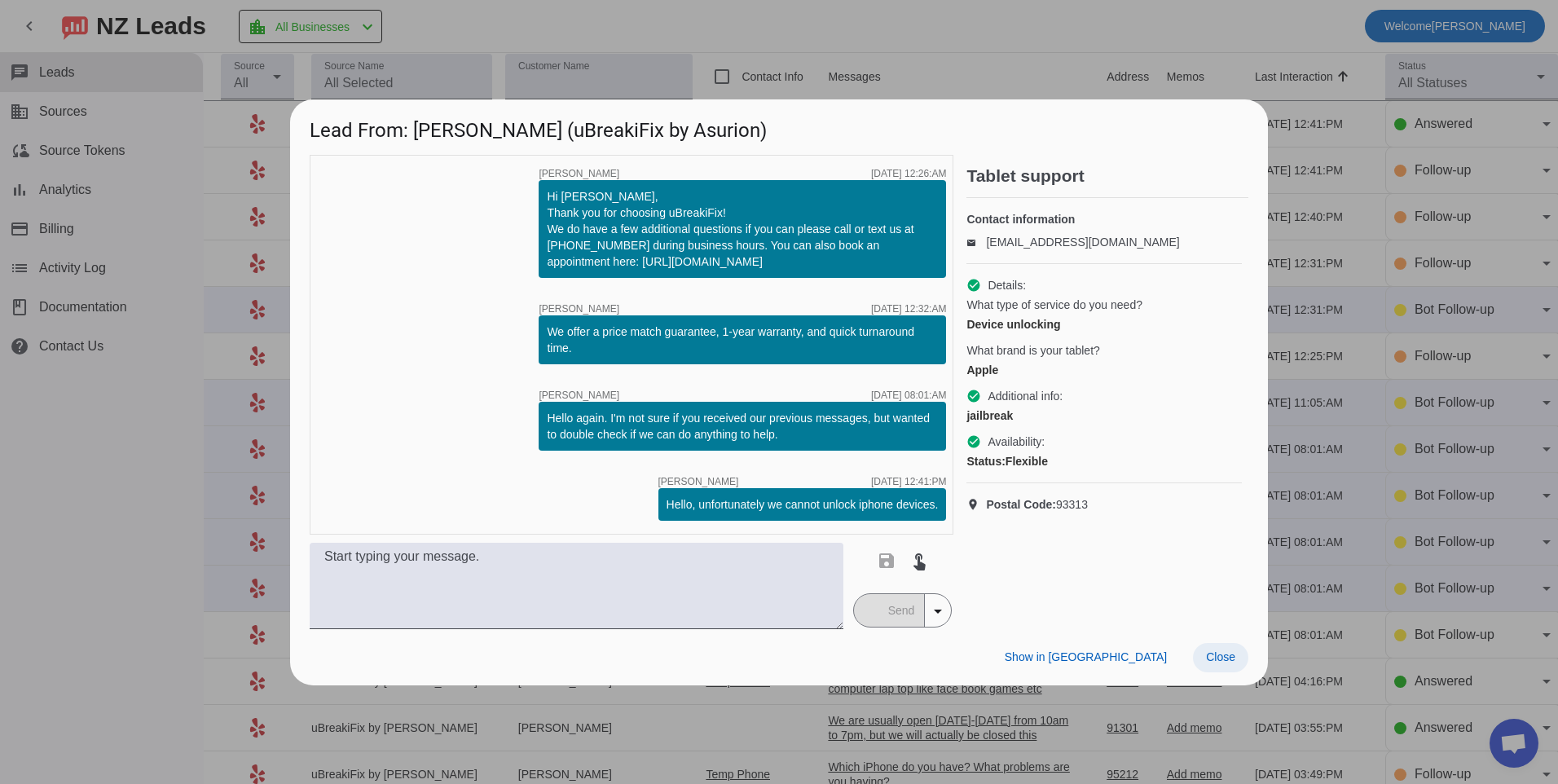
click at [1219, 657] on span "Close" at bounding box center [1221, 657] width 30 height 13
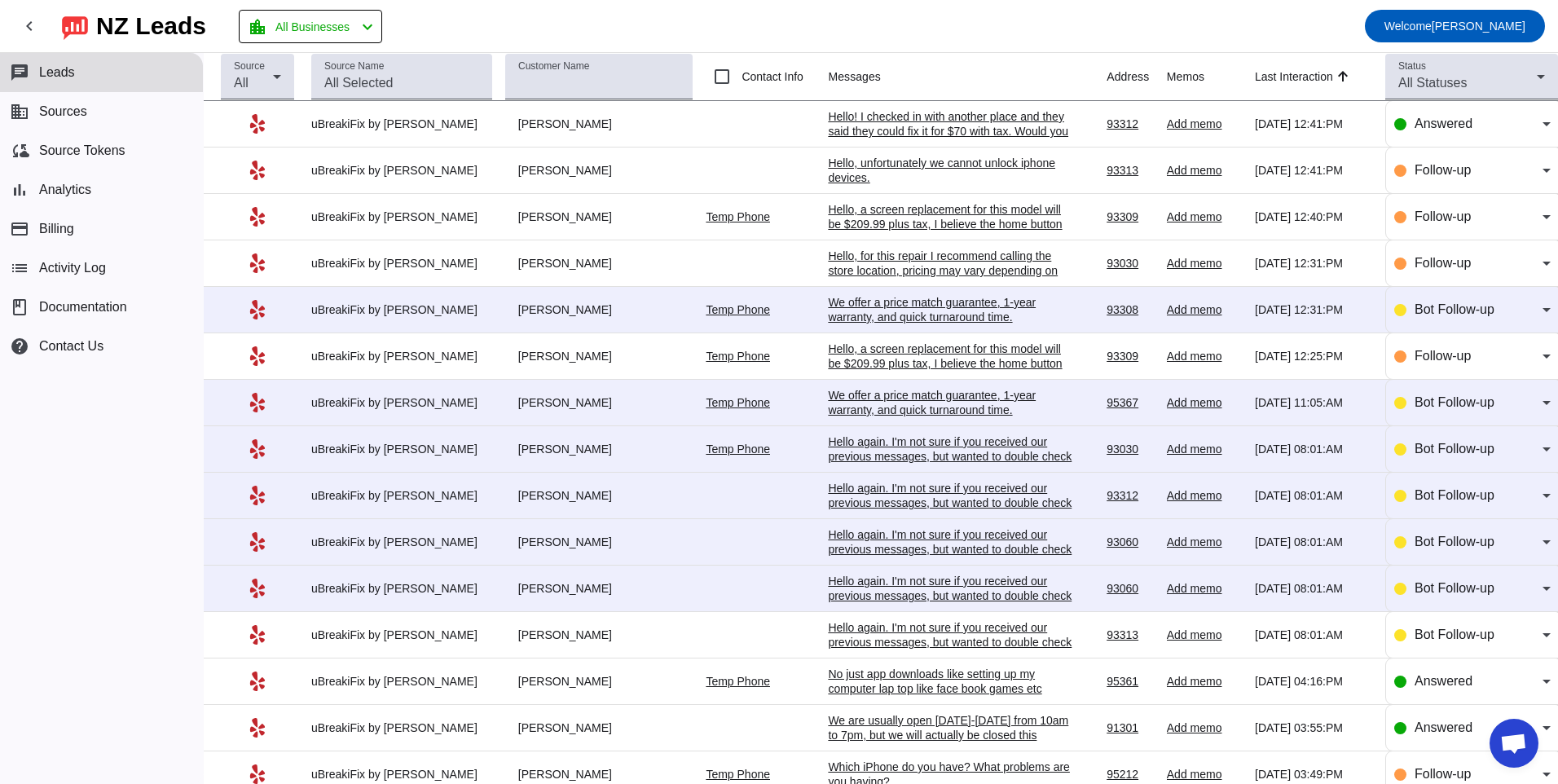
click at [920, 578] on div "Hello again. I'm not sure if you received our previous messages, but wanted to …" at bounding box center [950, 596] width 244 height 44
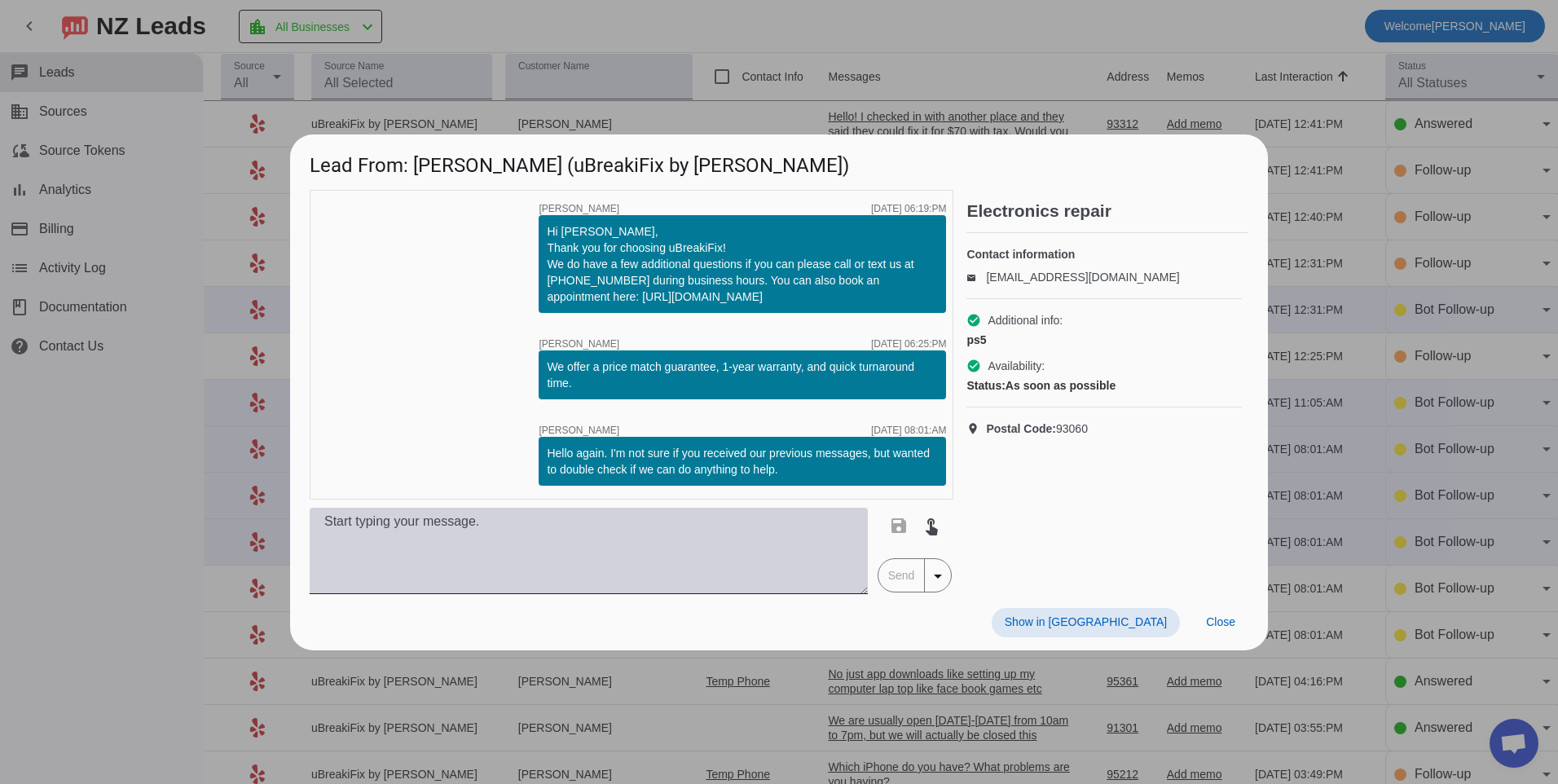
click at [745, 541] on textarea at bounding box center [588, 551] width 558 height 86
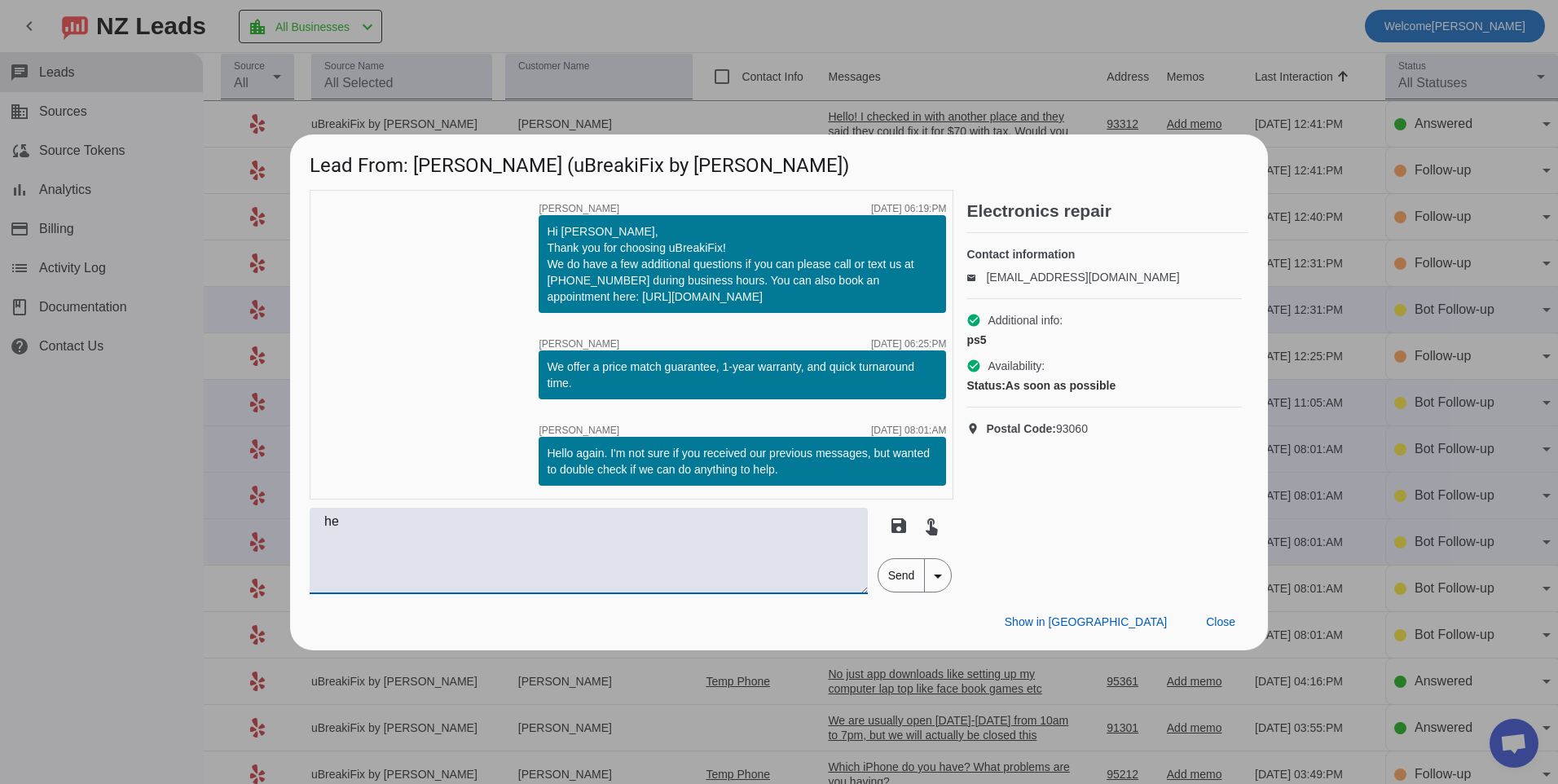
type textarea "h"
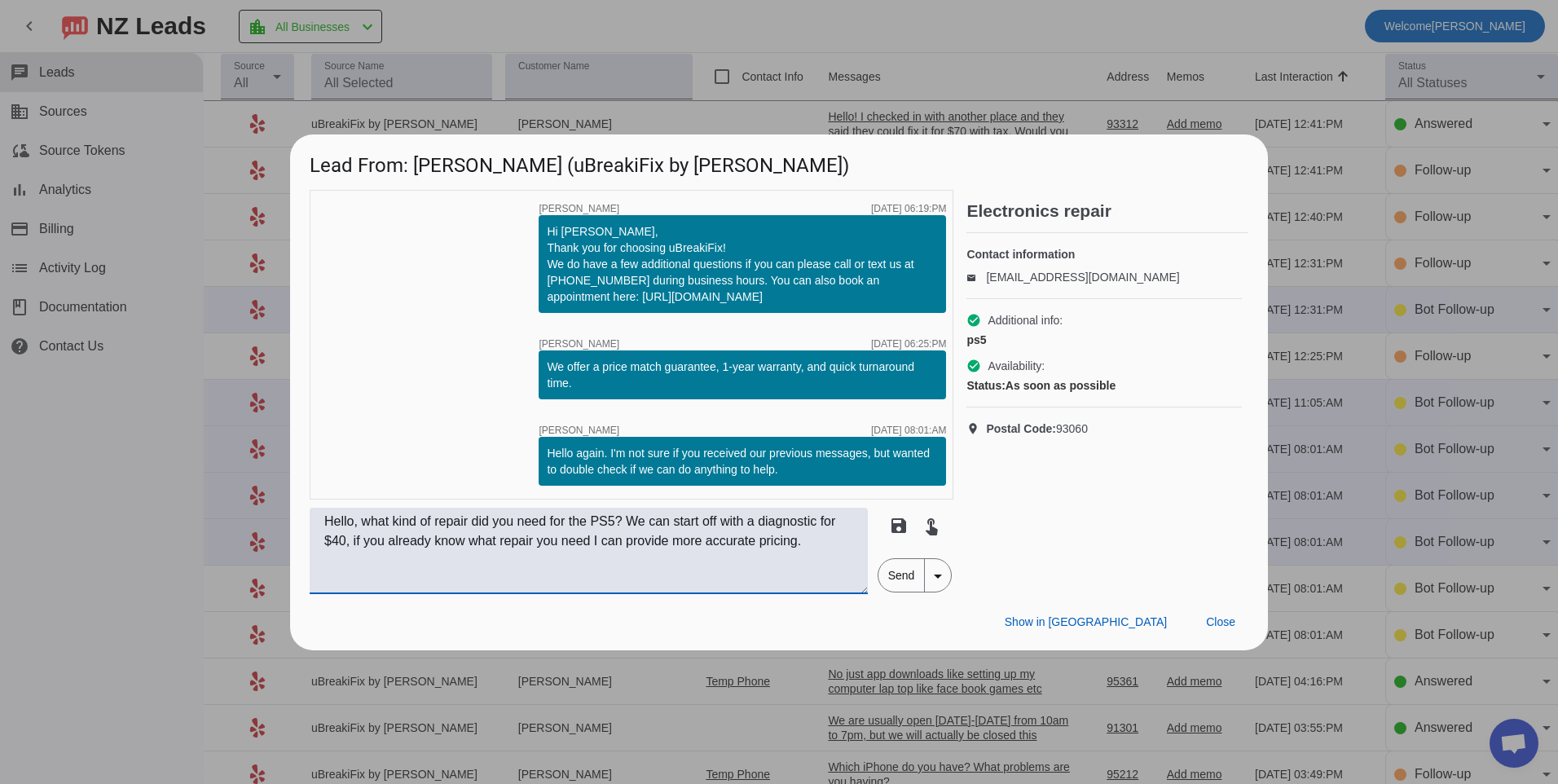
type textarea "Hello, what kind of repair did you need for the PS5? We can start off with a di…"
click at [887, 569] on span "Send" at bounding box center [902, 575] width 47 height 33
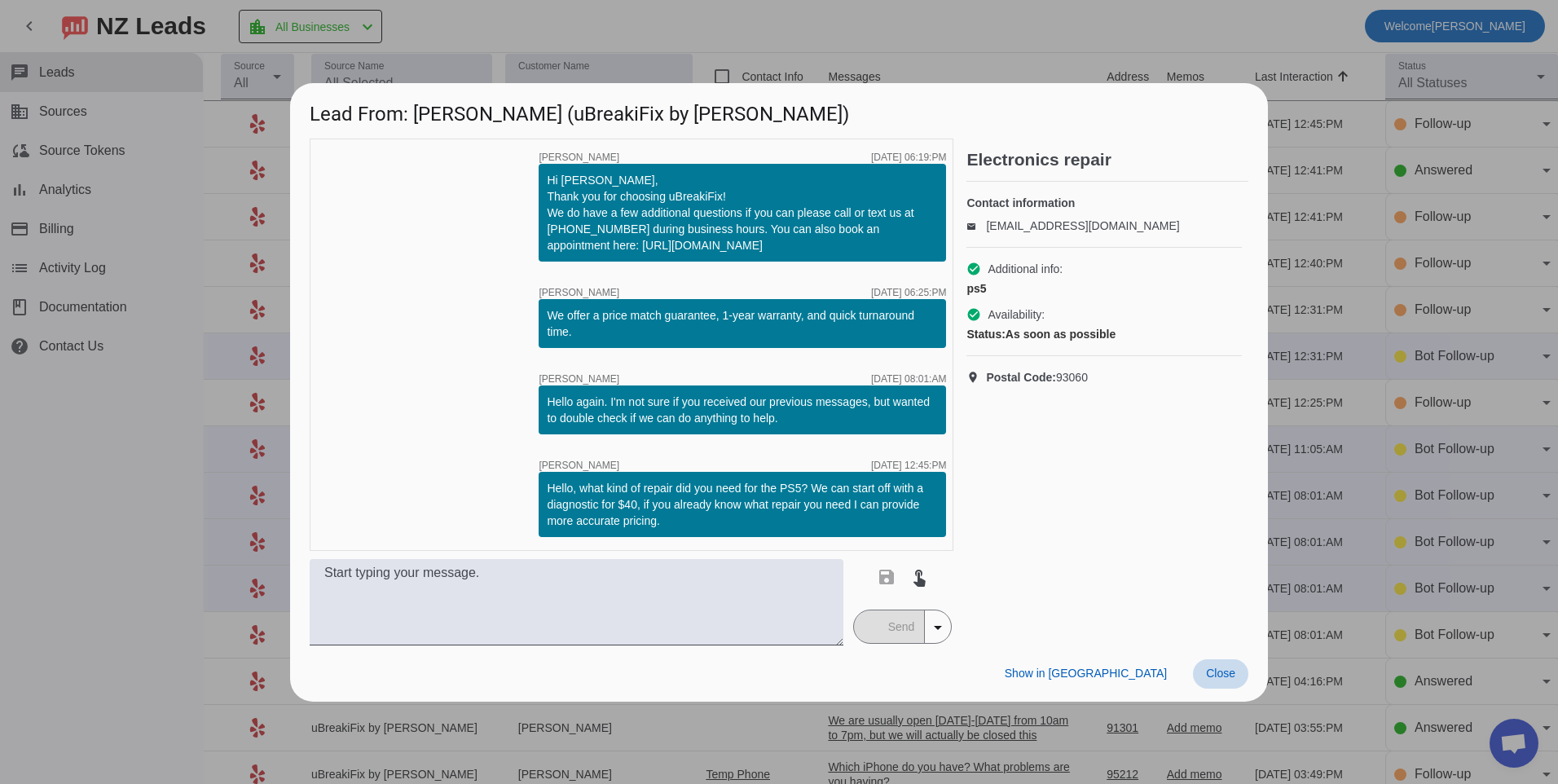
click at [1212, 681] on span at bounding box center [1221, 674] width 56 height 29
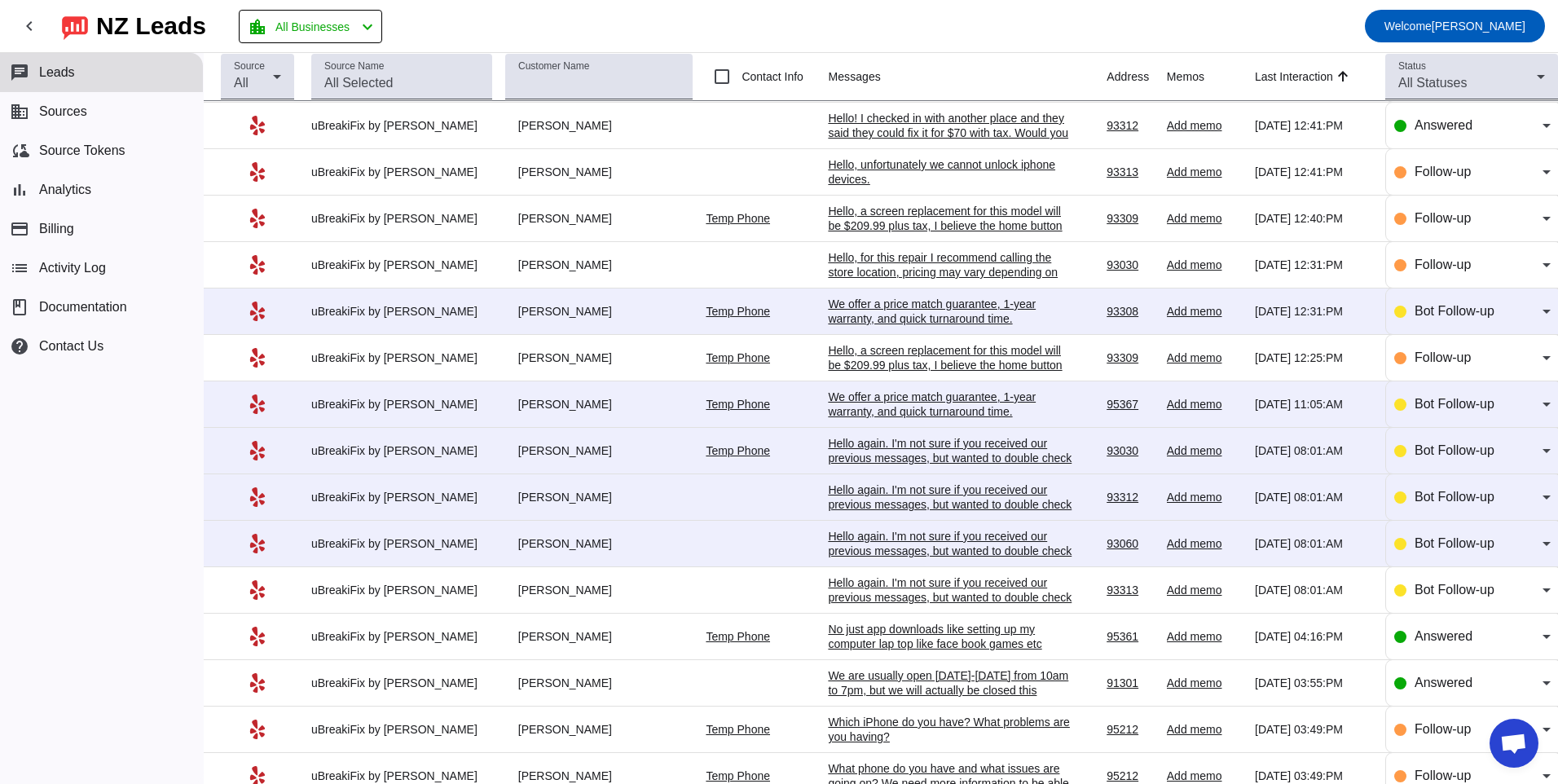
scroll to position [81, 0]
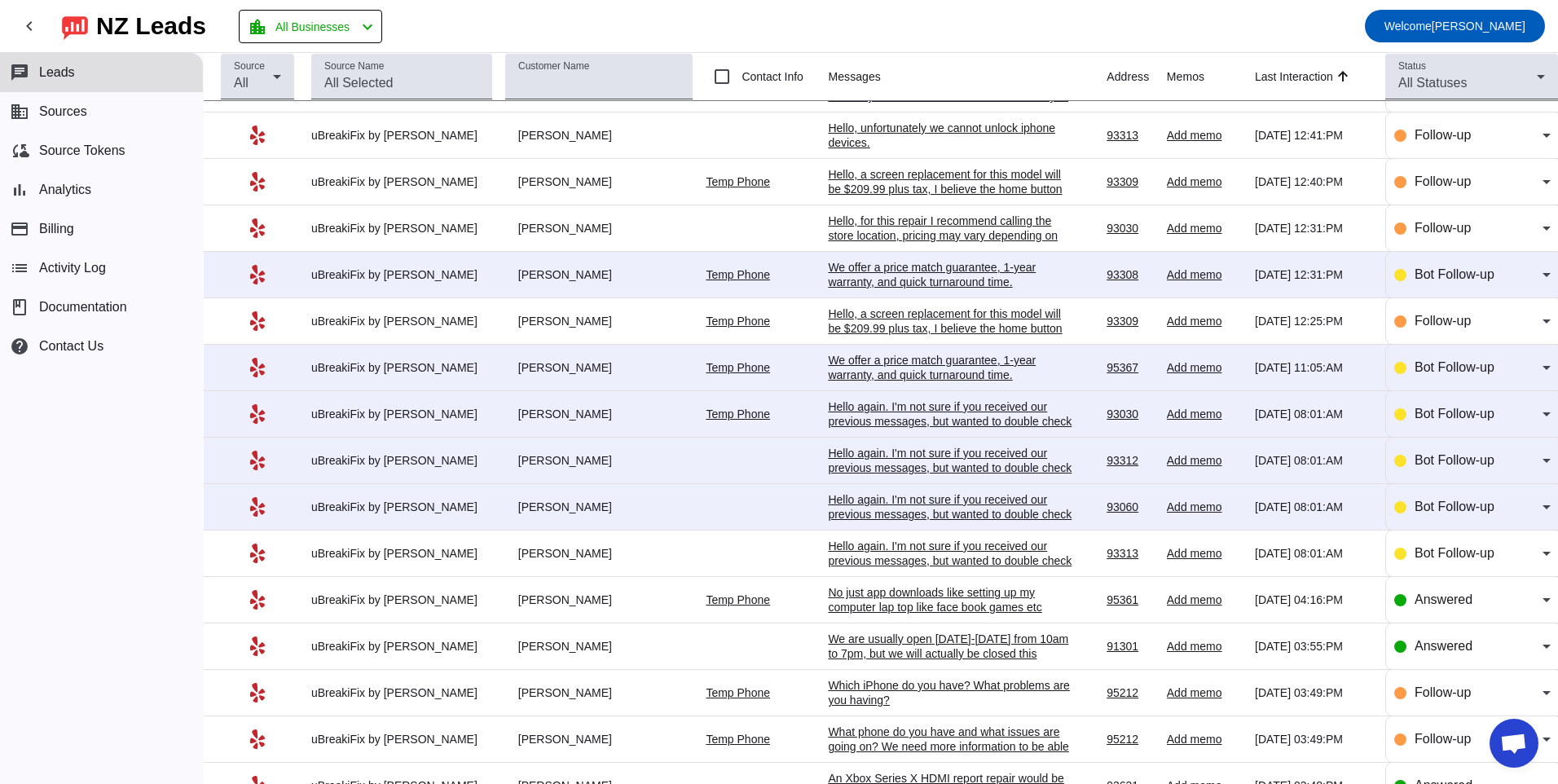
click at [890, 501] on div "Hello again. I'm not sure if you received our previous messages, but wanted to …" at bounding box center [950, 514] width 244 height 44
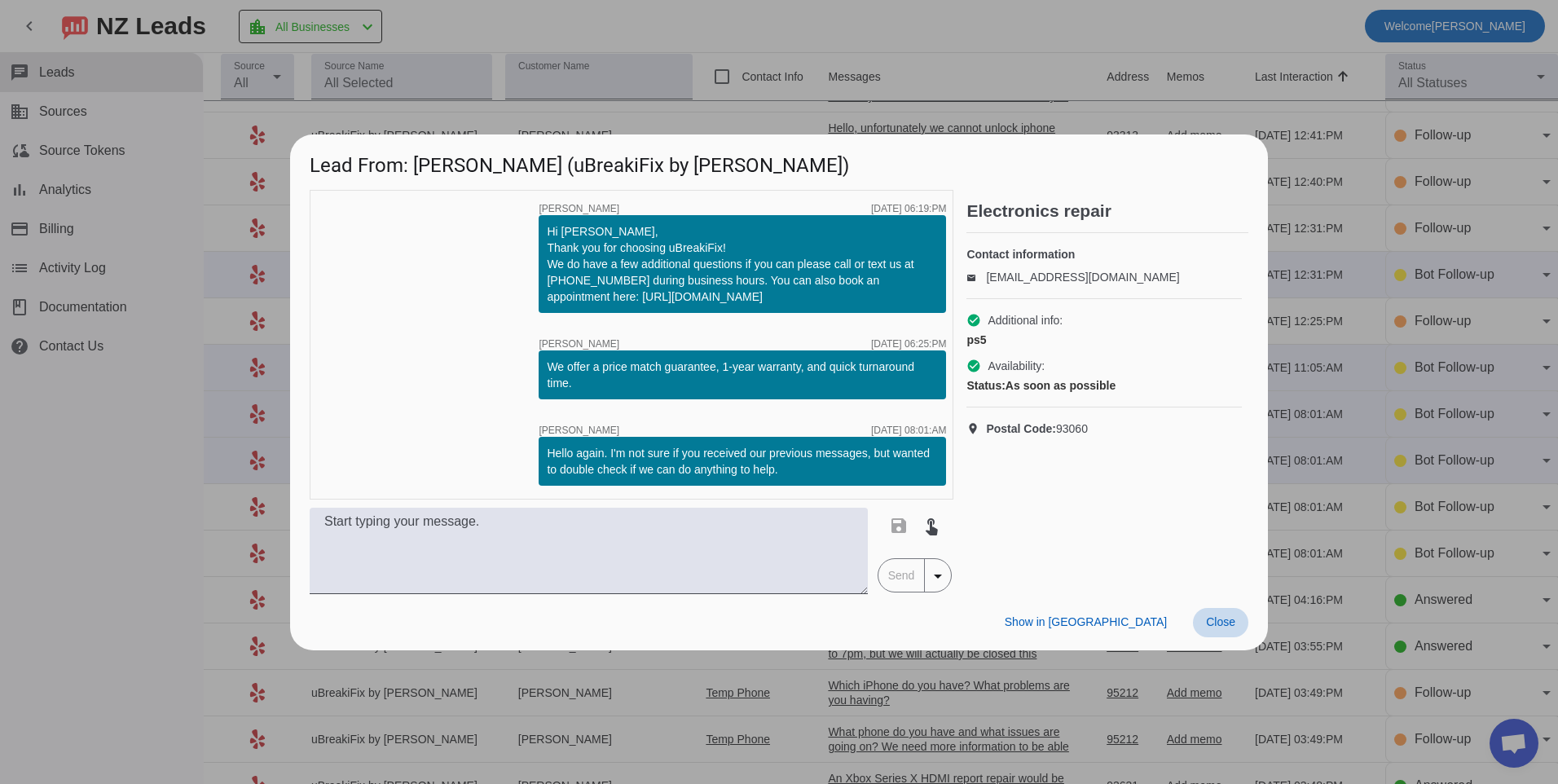
click at [1222, 621] on span "Close" at bounding box center [1221, 622] width 30 height 13
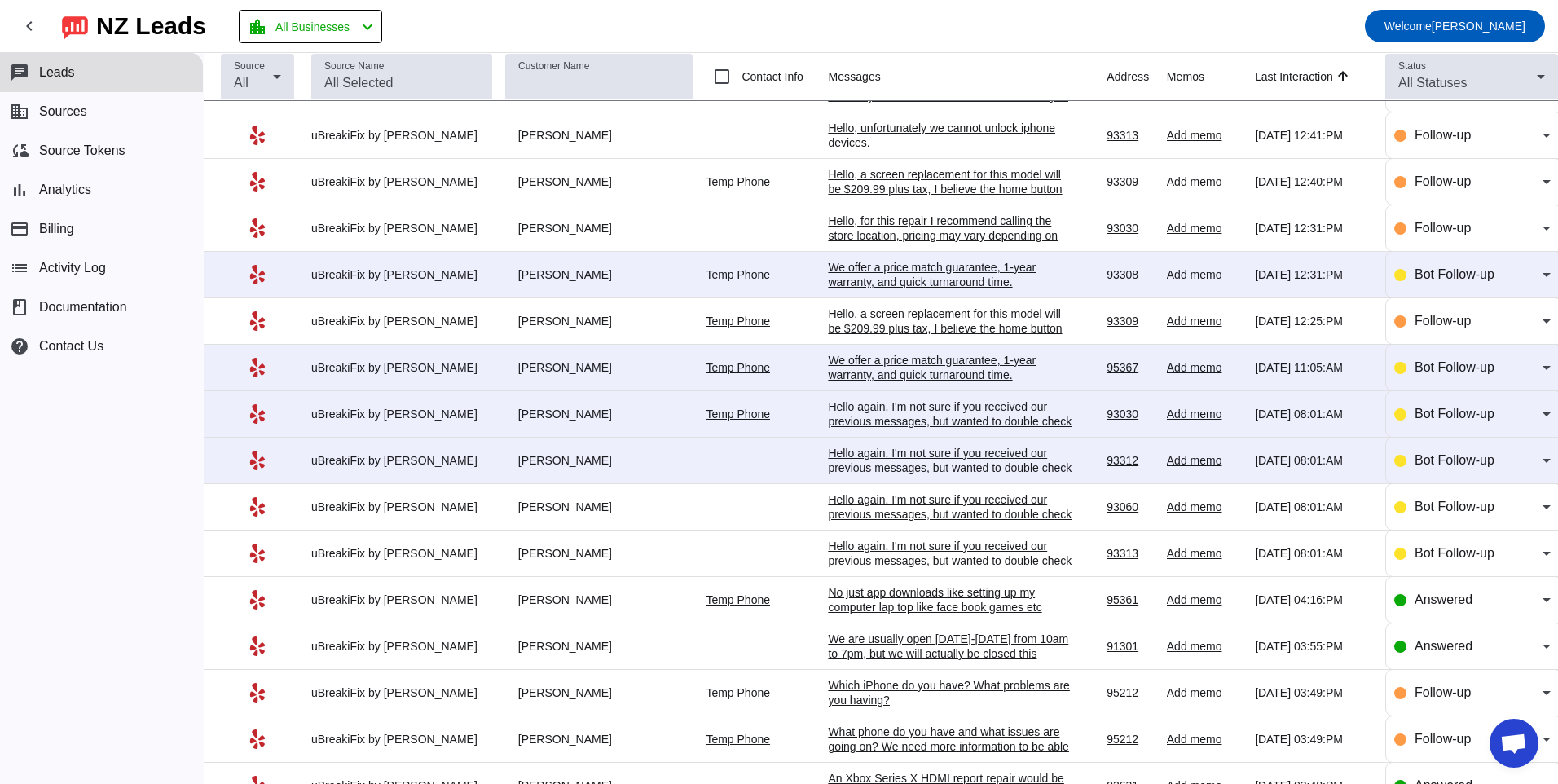
scroll to position [0, 0]
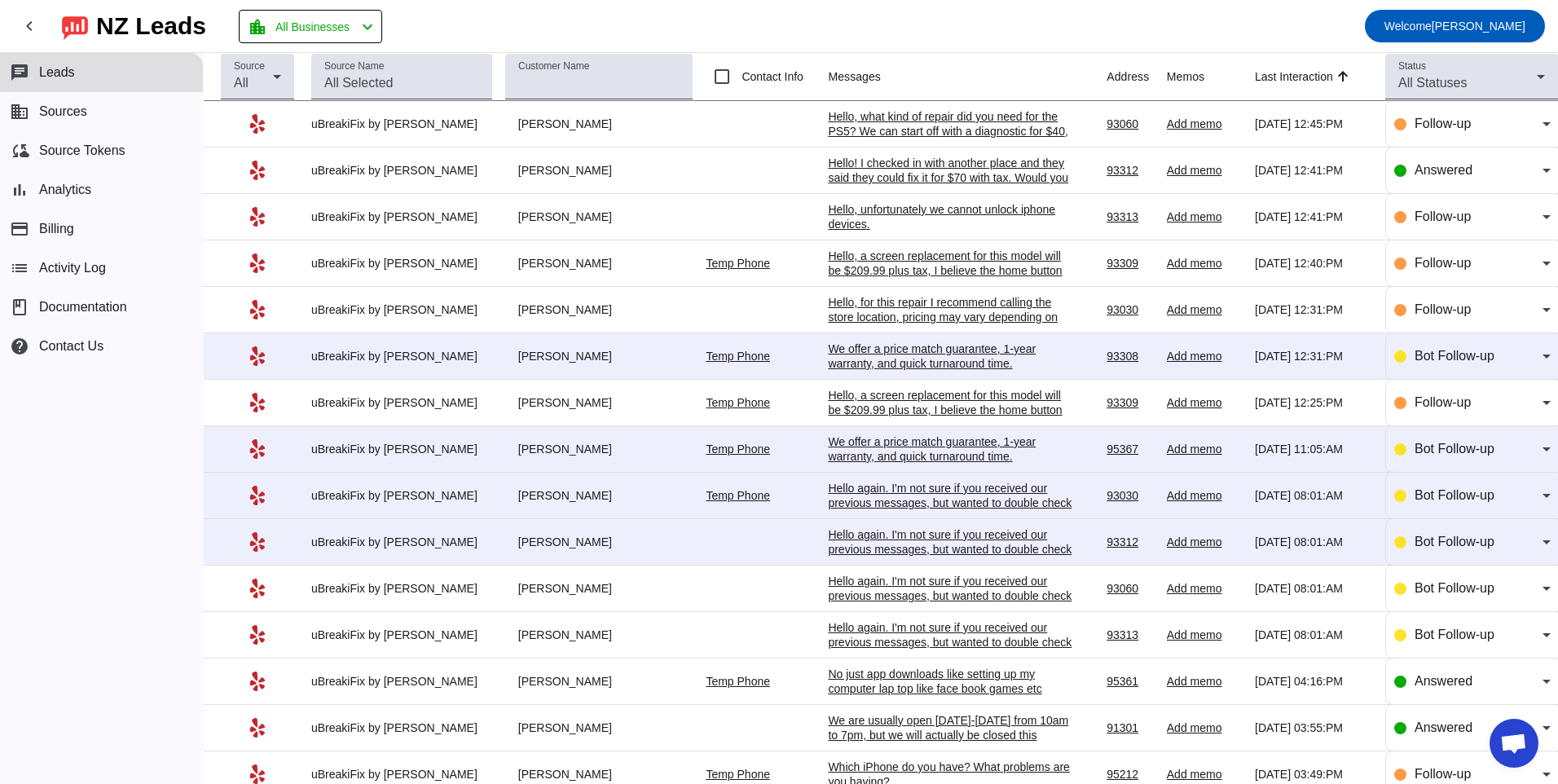
click at [858, 116] on div "Hello, what kind of repair did you need for the PS5? We can start off with a di…" at bounding box center [950, 138] width 244 height 59
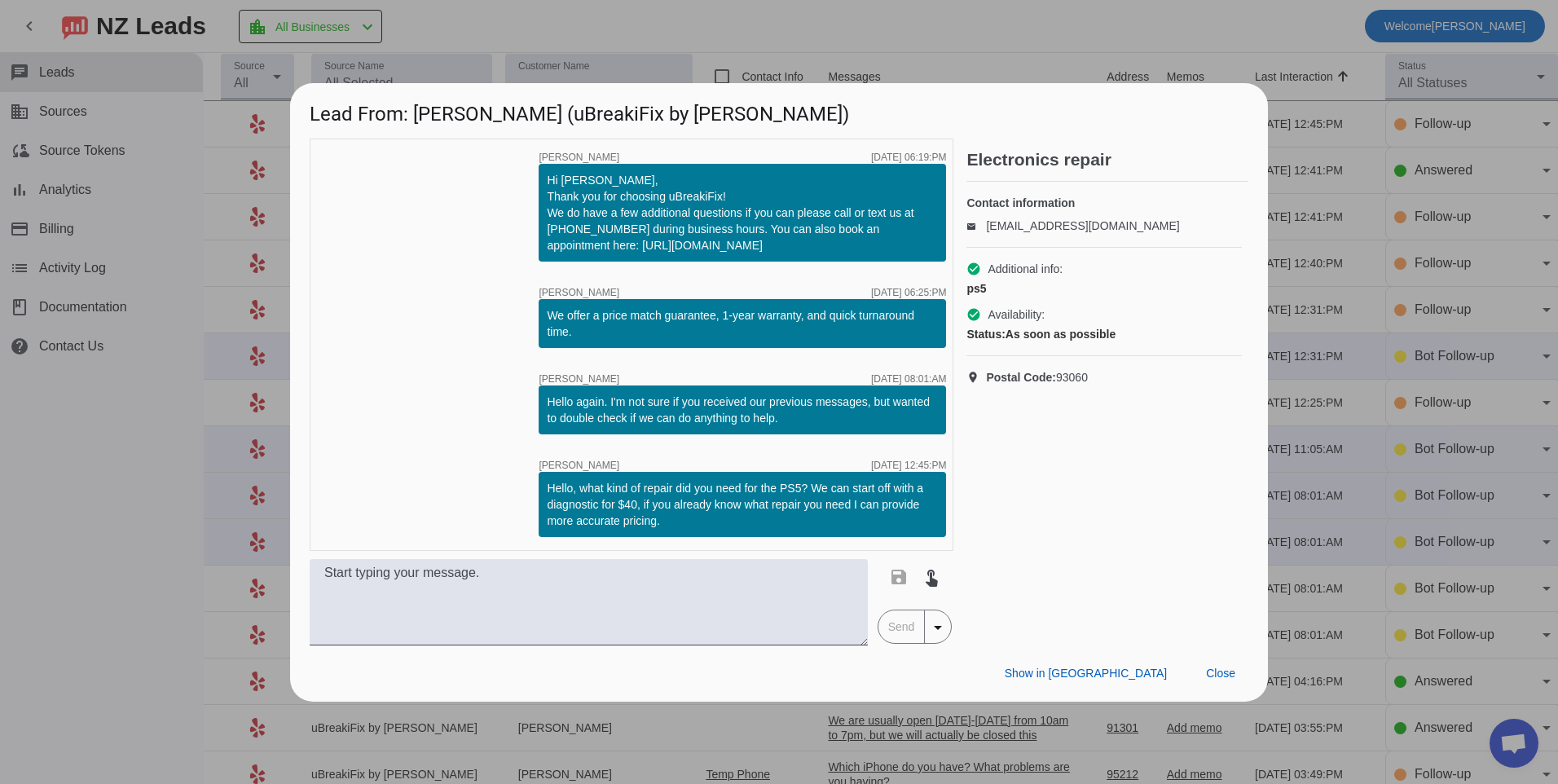
drag, startPoint x: 547, startPoint y: 487, endPoint x: 686, endPoint y: 526, distance: 144.4
click at [686, 526] on div "Hello, what kind of repair did you need for the PS5? We can start off with a di…" at bounding box center [742, 505] width 391 height 49
copy div "Hello, what kind of repair did you need for the PS5? We can start off with a di…"
click at [1207, 660] on span at bounding box center [1221, 674] width 56 height 29
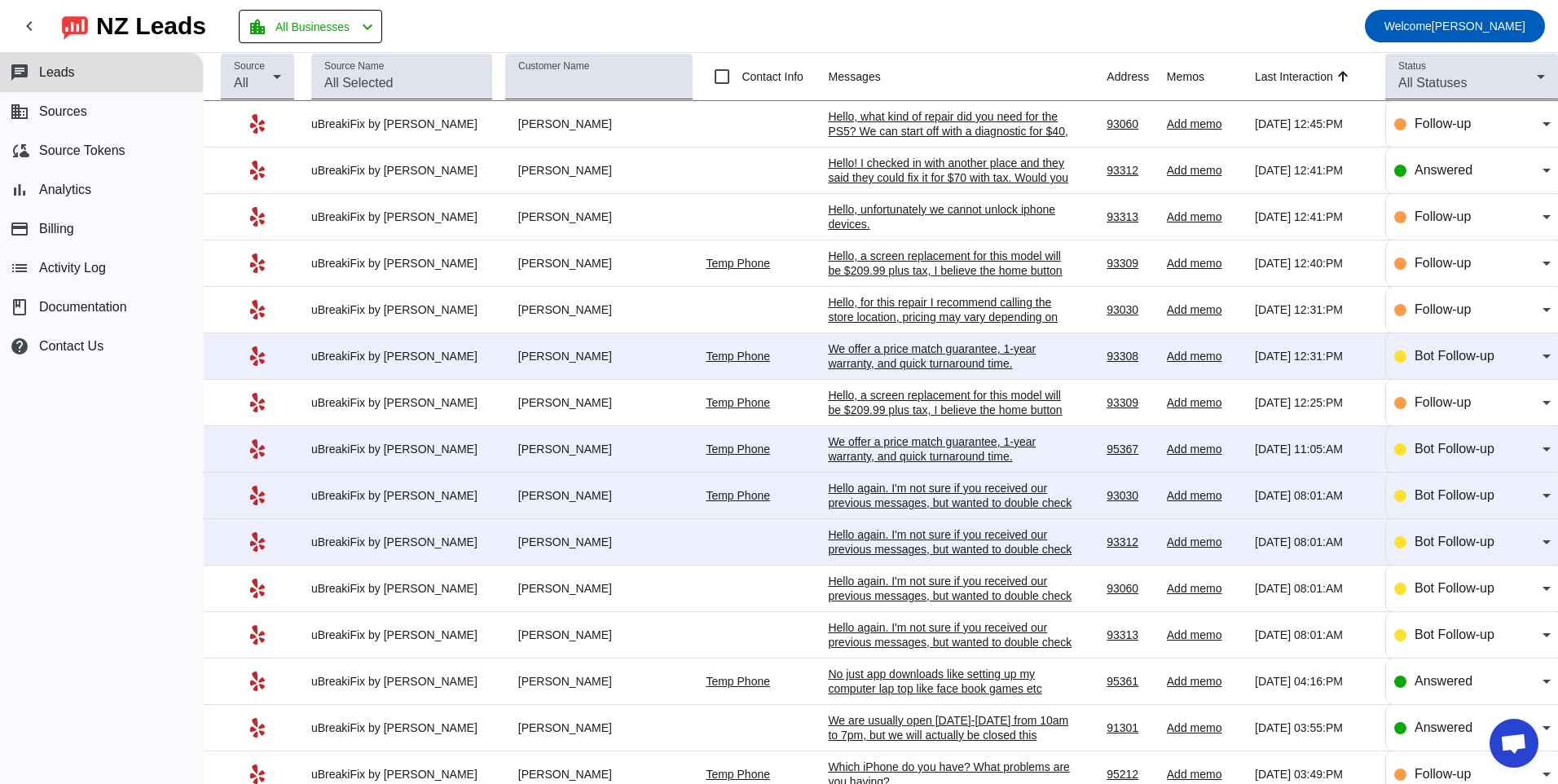
click at [880, 585] on div "Hello again. I'm not sure if you received our previous messages, but wanted to …" at bounding box center [950, 596] width 244 height 44
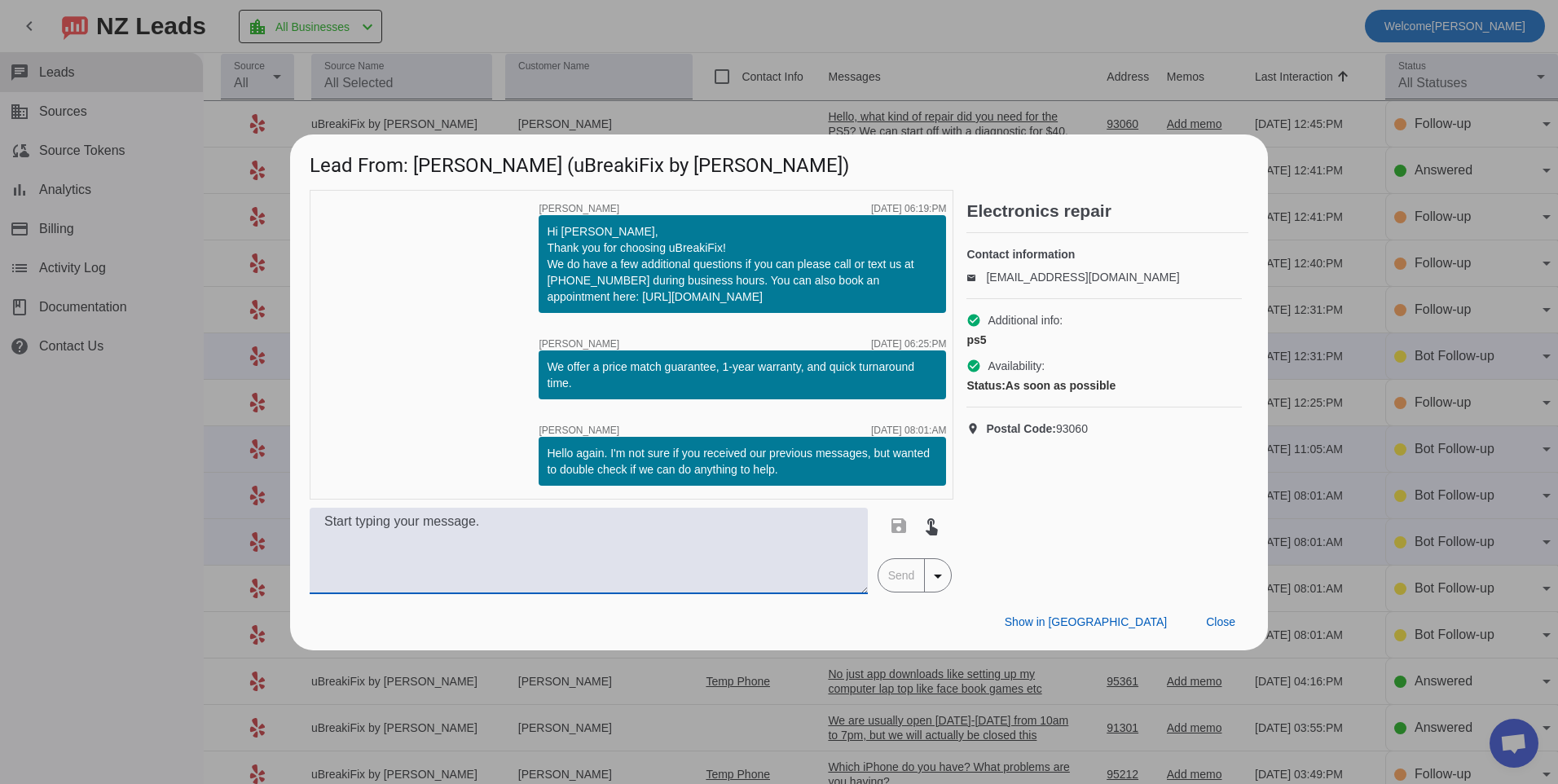
click at [633, 557] on textarea at bounding box center [588, 551] width 558 height 86
paste textarea "Hello, what kind of repair did you need for the PS5? We can start off with a di…"
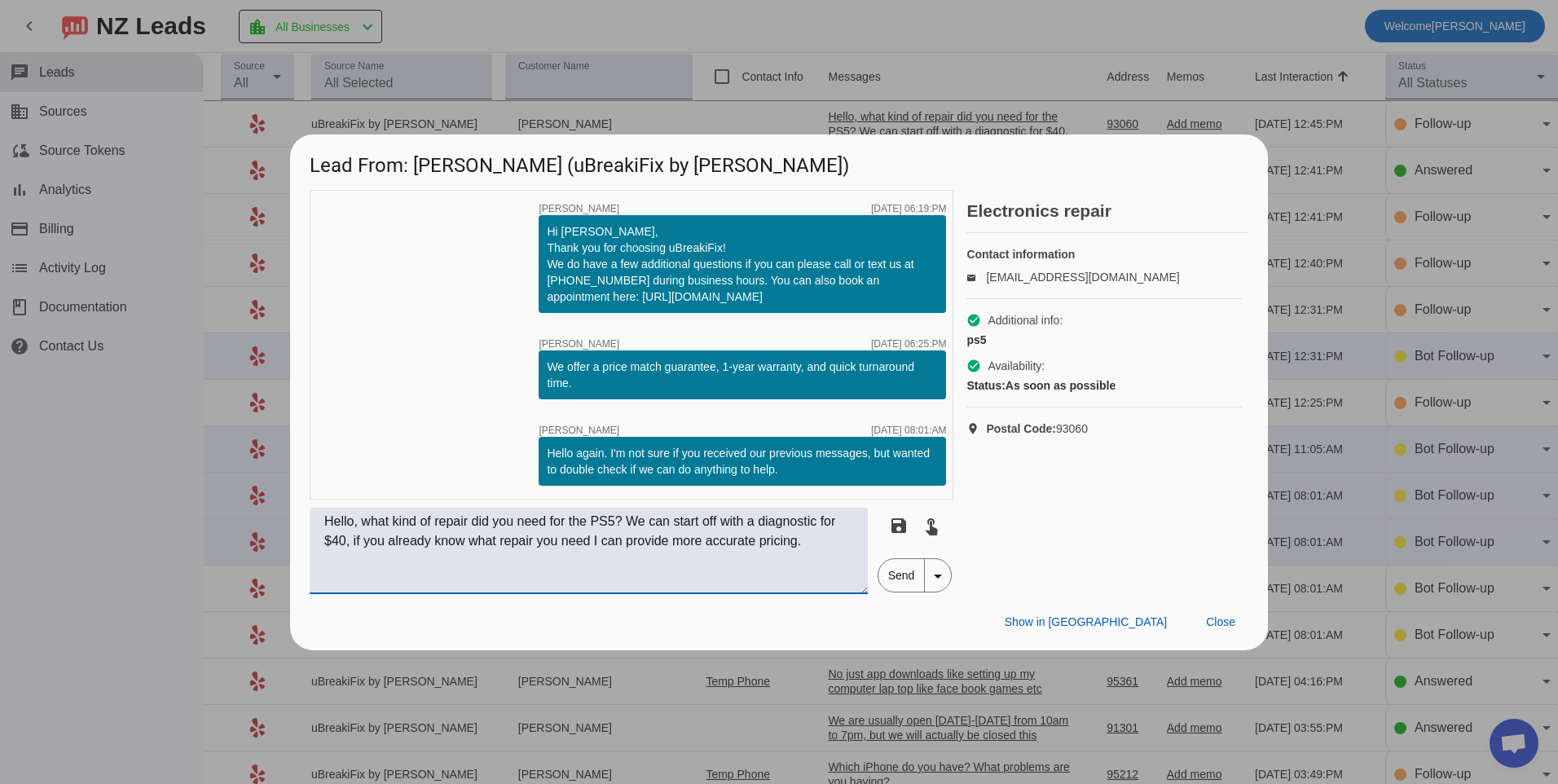
type textarea "Hello, what kind of repair did you need for the PS5? We can start off with a di…"
click at [894, 579] on span "Send" at bounding box center [902, 575] width 47 height 33
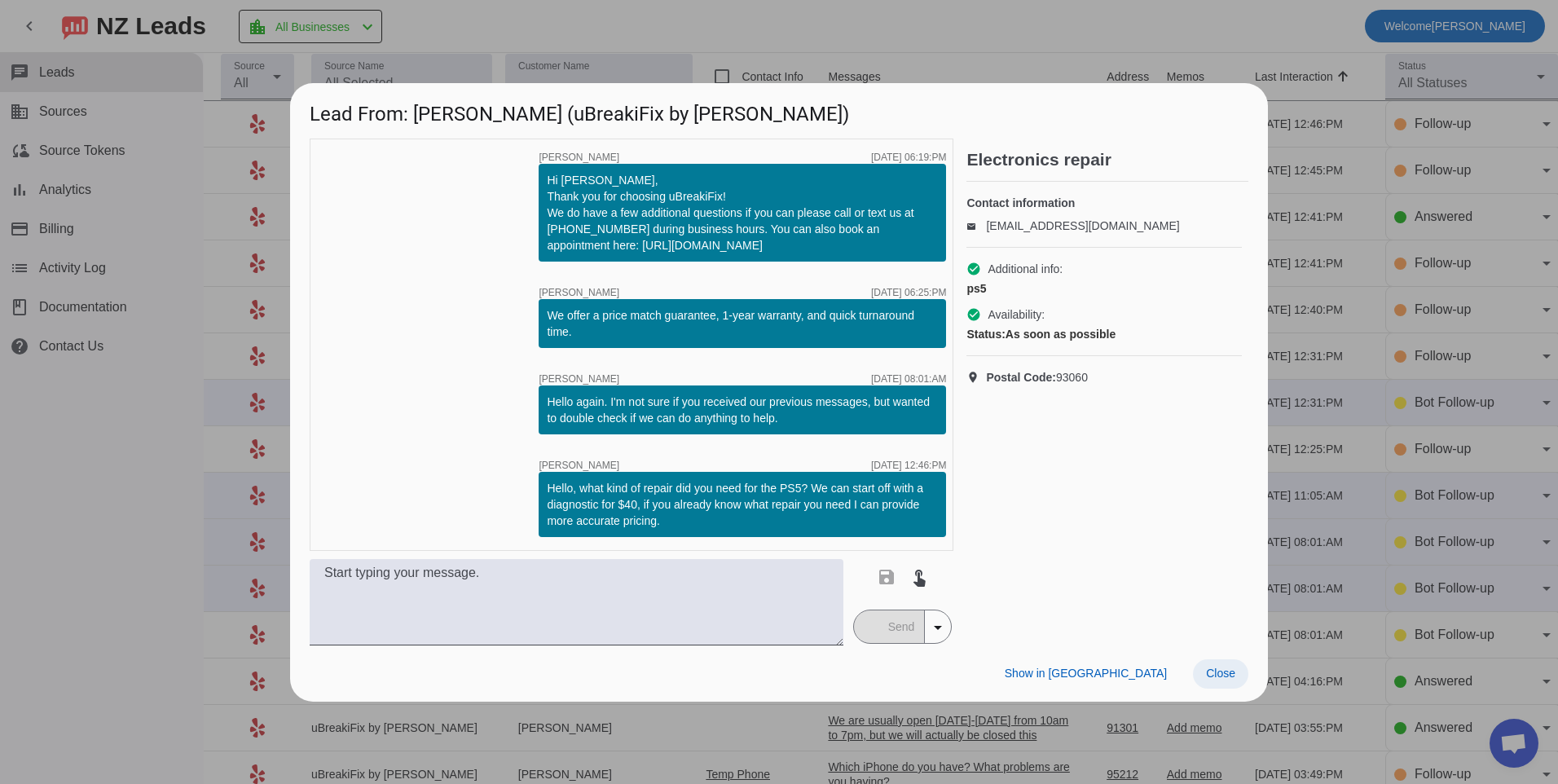
click at [1215, 671] on span "Close" at bounding box center [1221, 673] width 30 height 13
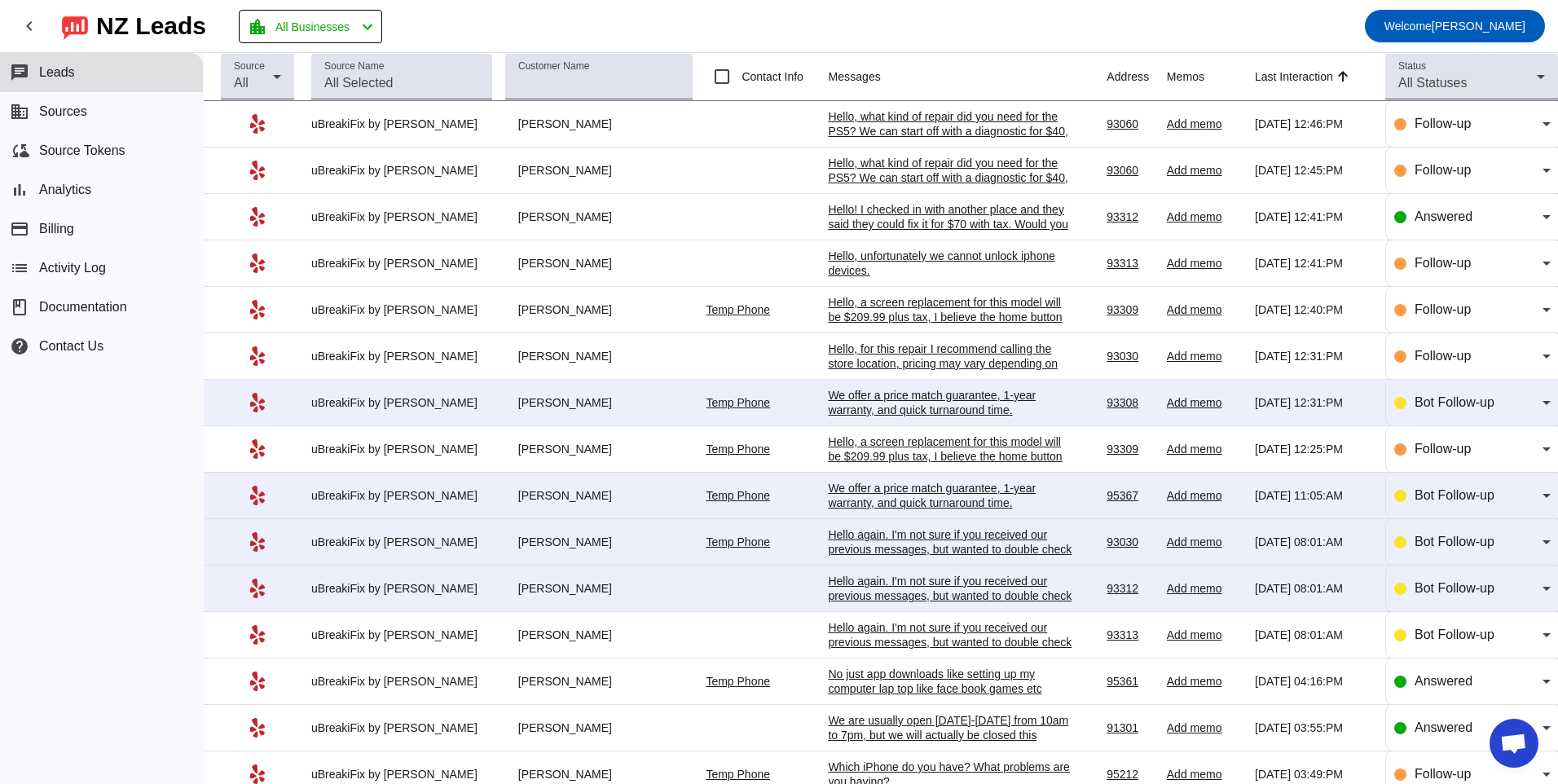
click at [891, 594] on div "Hello again. I'm not sure if you received our previous messages, but wanted to …" at bounding box center [950, 596] width 244 height 44
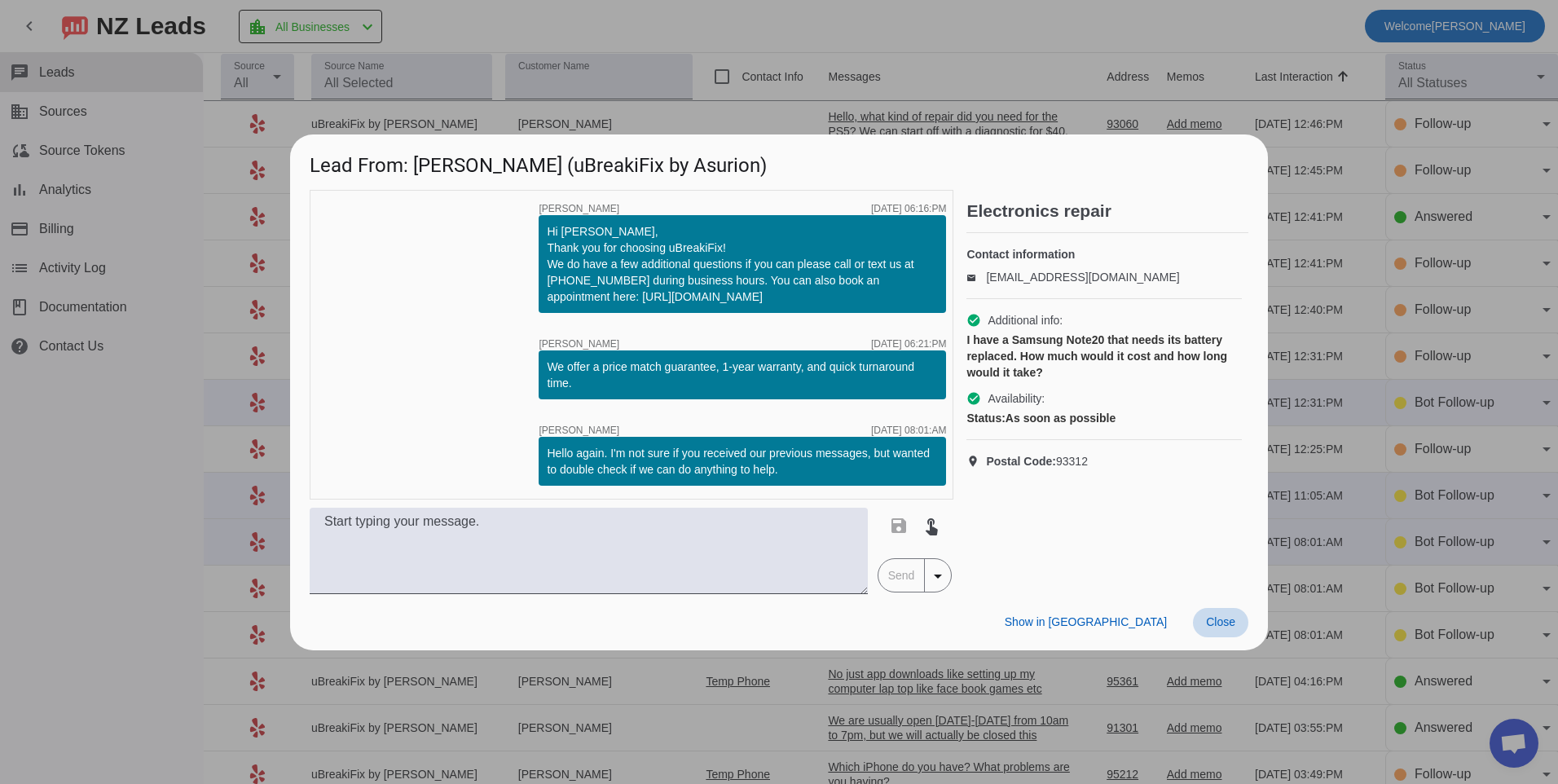
click at [1220, 619] on span "Close" at bounding box center [1221, 622] width 30 height 13
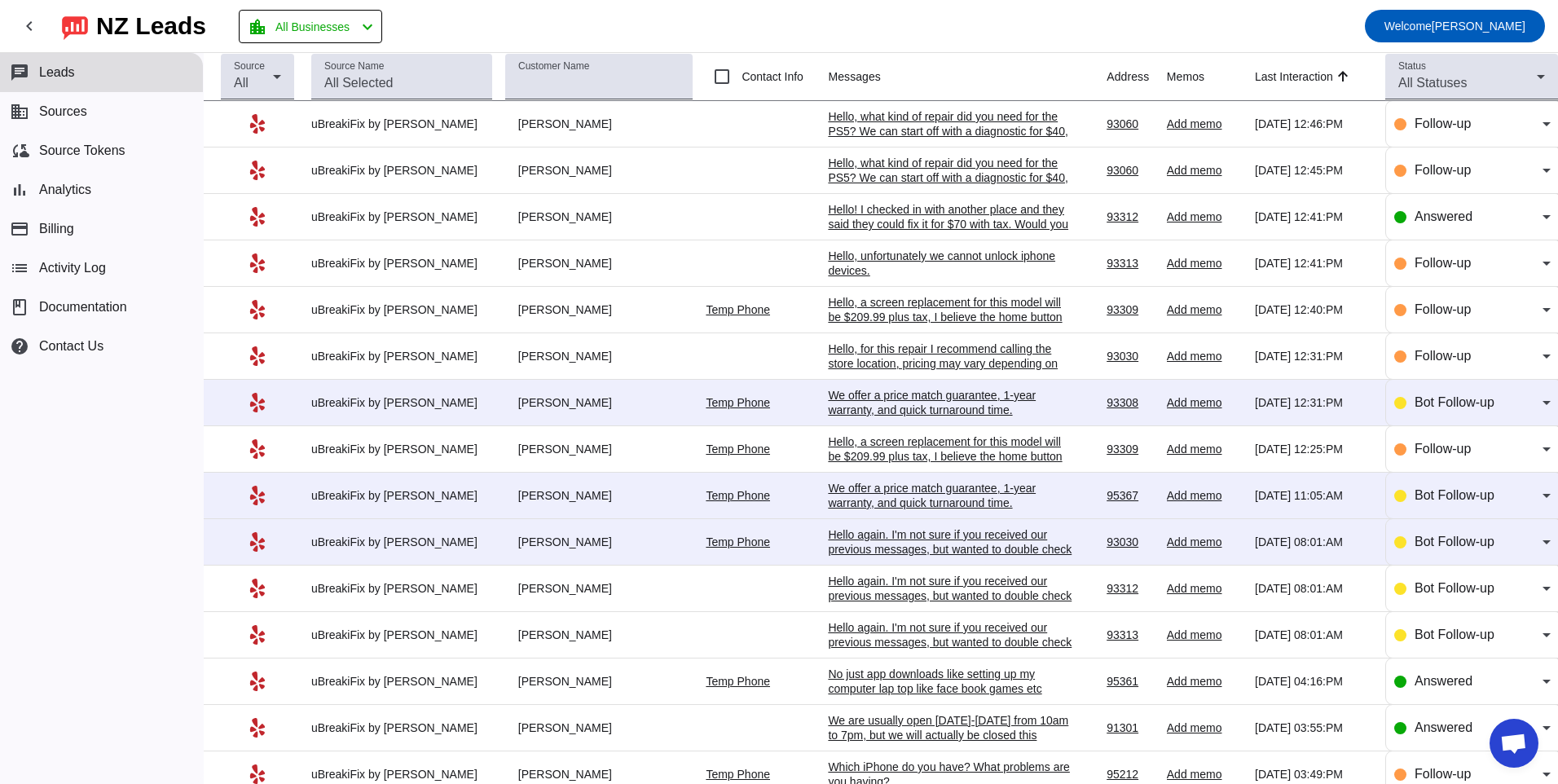
click at [871, 208] on div "Hello! I checked in with another place and they said they could fix it for $70 …" at bounding box center [950, 232] width 244 height 59
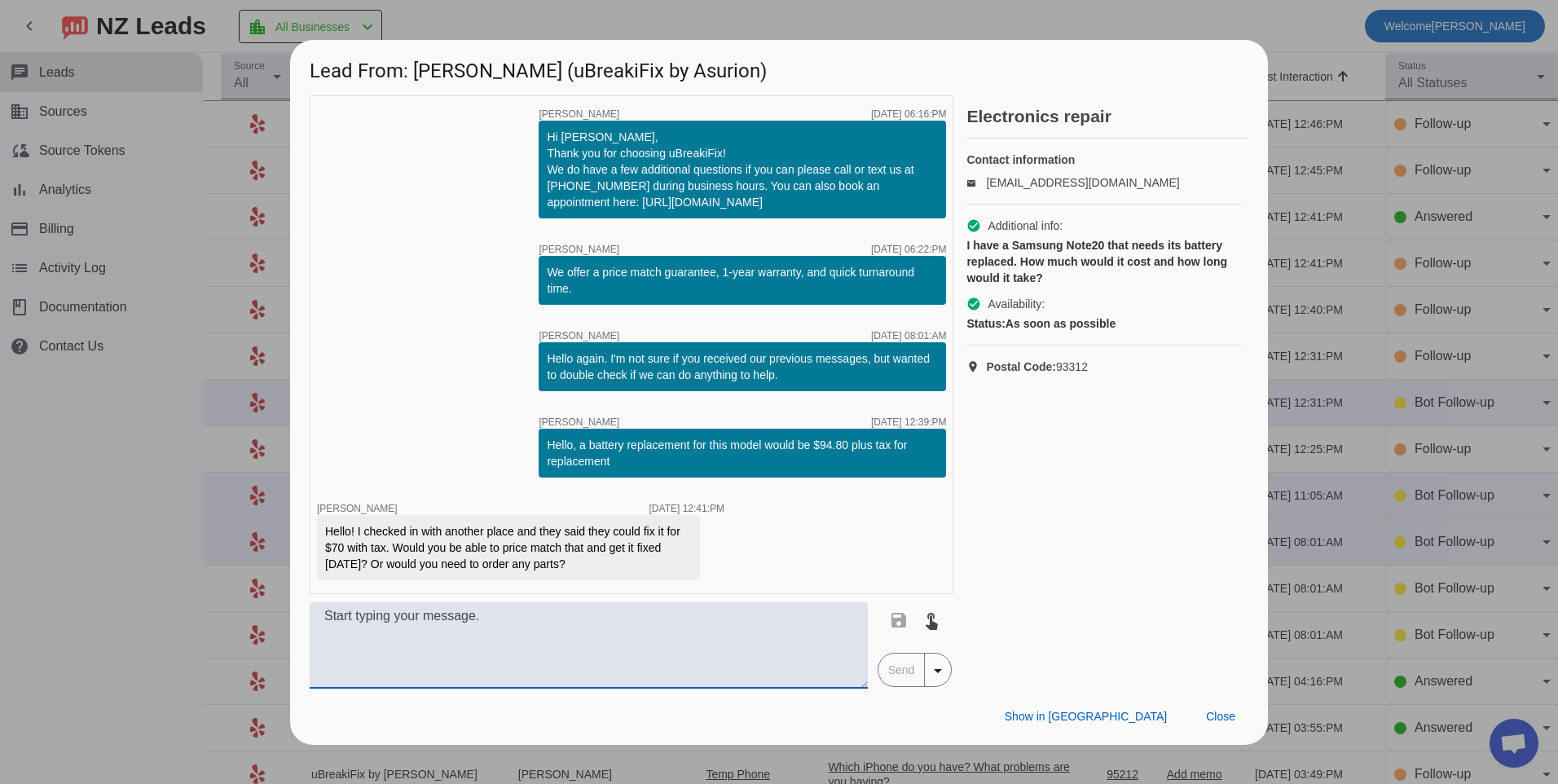
click at [543, 637] on textarea at bounding box center [588, 645] width 558 height 86
type textarea "U"
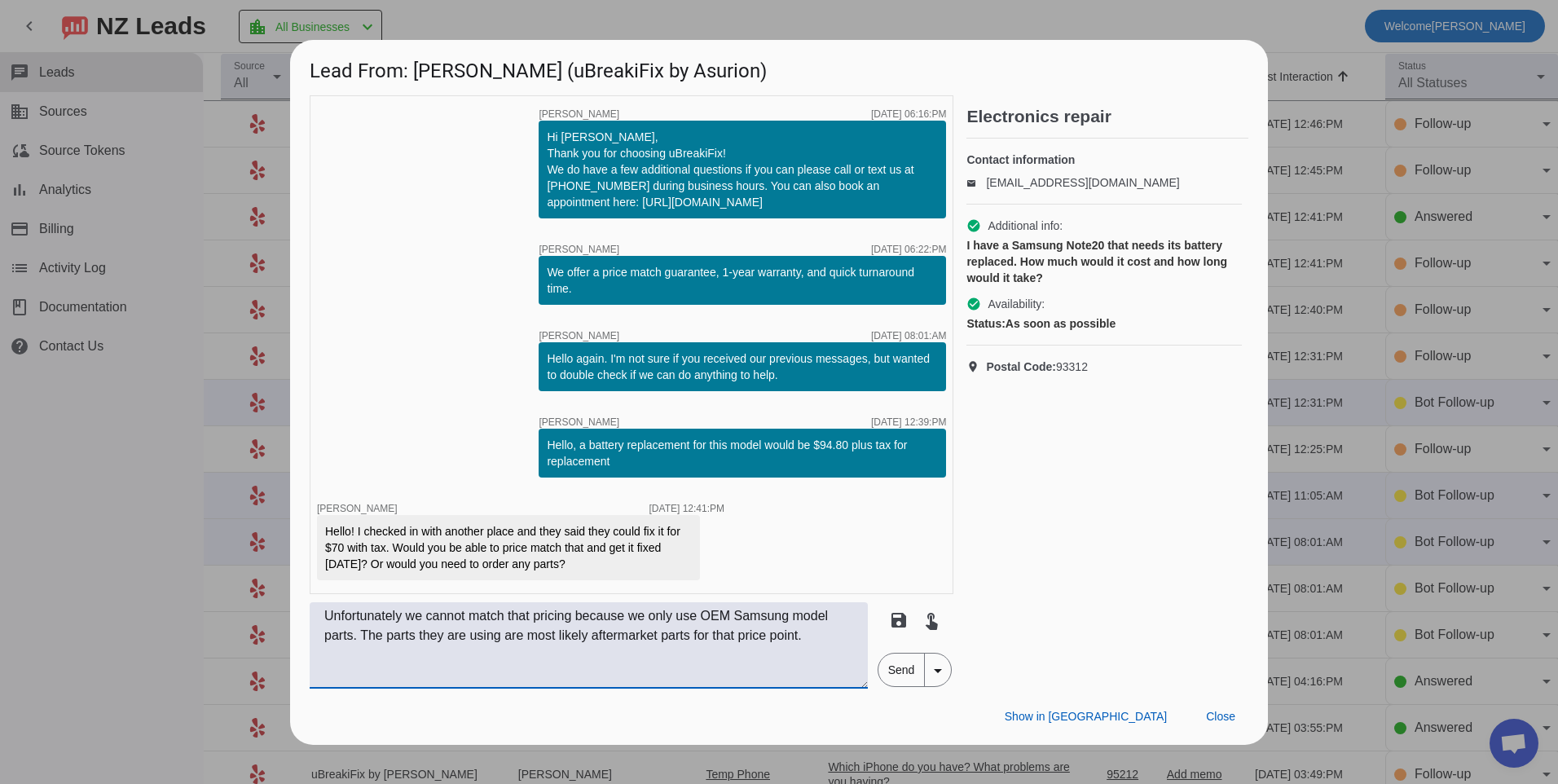
click at [357, 640] on textarea "Unfortunately we cannot match that pricing because we only use OEM Samsung mode…" at bounding box center [588, 645] width 558 height 86
click at [361, 638] on textarea "Unfortunately we cannot match that pricing because we only use OEM Samsung mode…" at bounding box center [588, 645] width 558 height 86
type textarea "Unfortunately we cannot match that pricing because we only use OEM Samsung mode…"
click at [905, 666] on span "Send" at bounding box center [902, 670] width 47 height 33
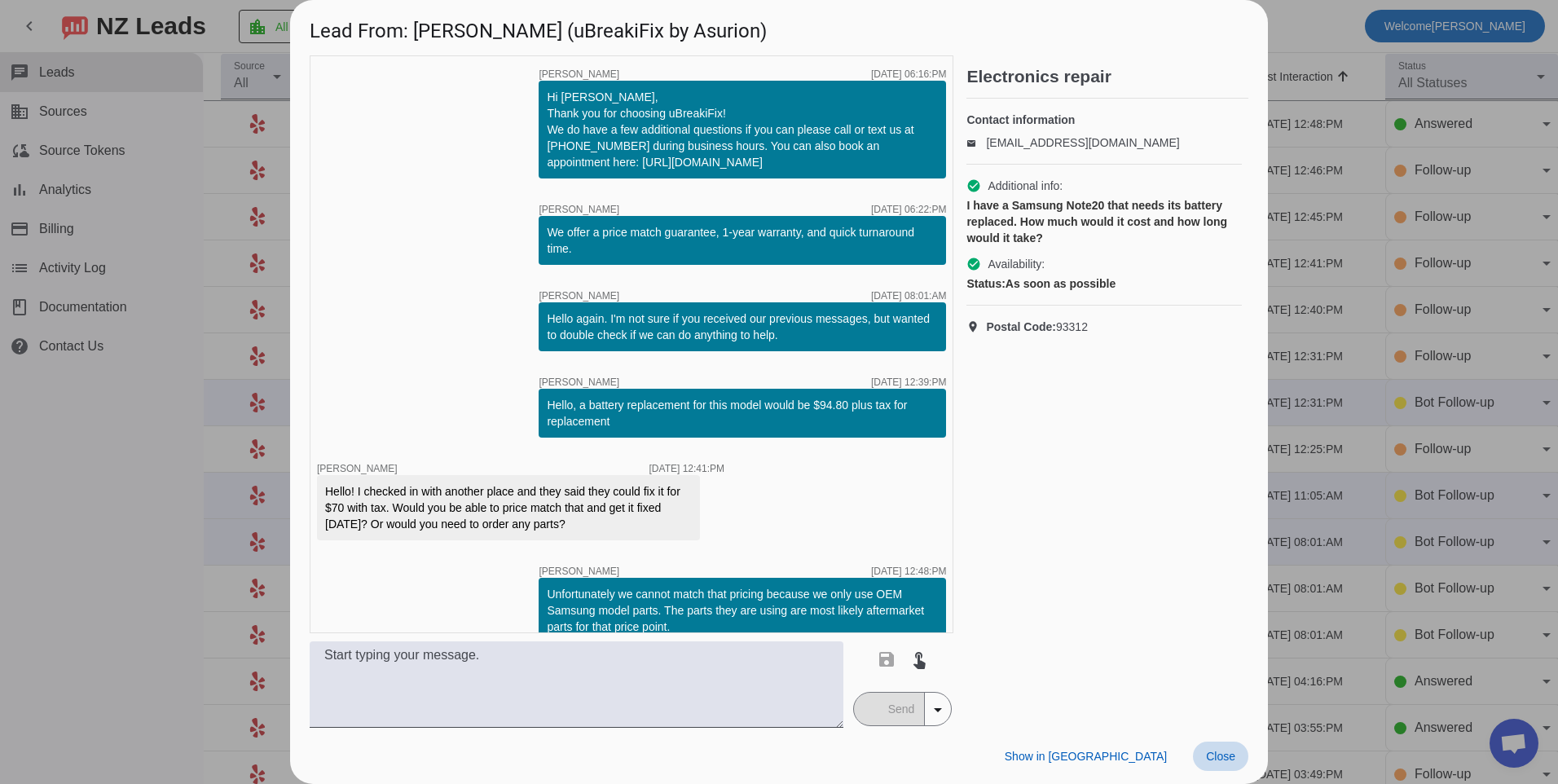
click at [1206, 759] on span "Close" at bounding box center [1221, 756] width 30 height 13
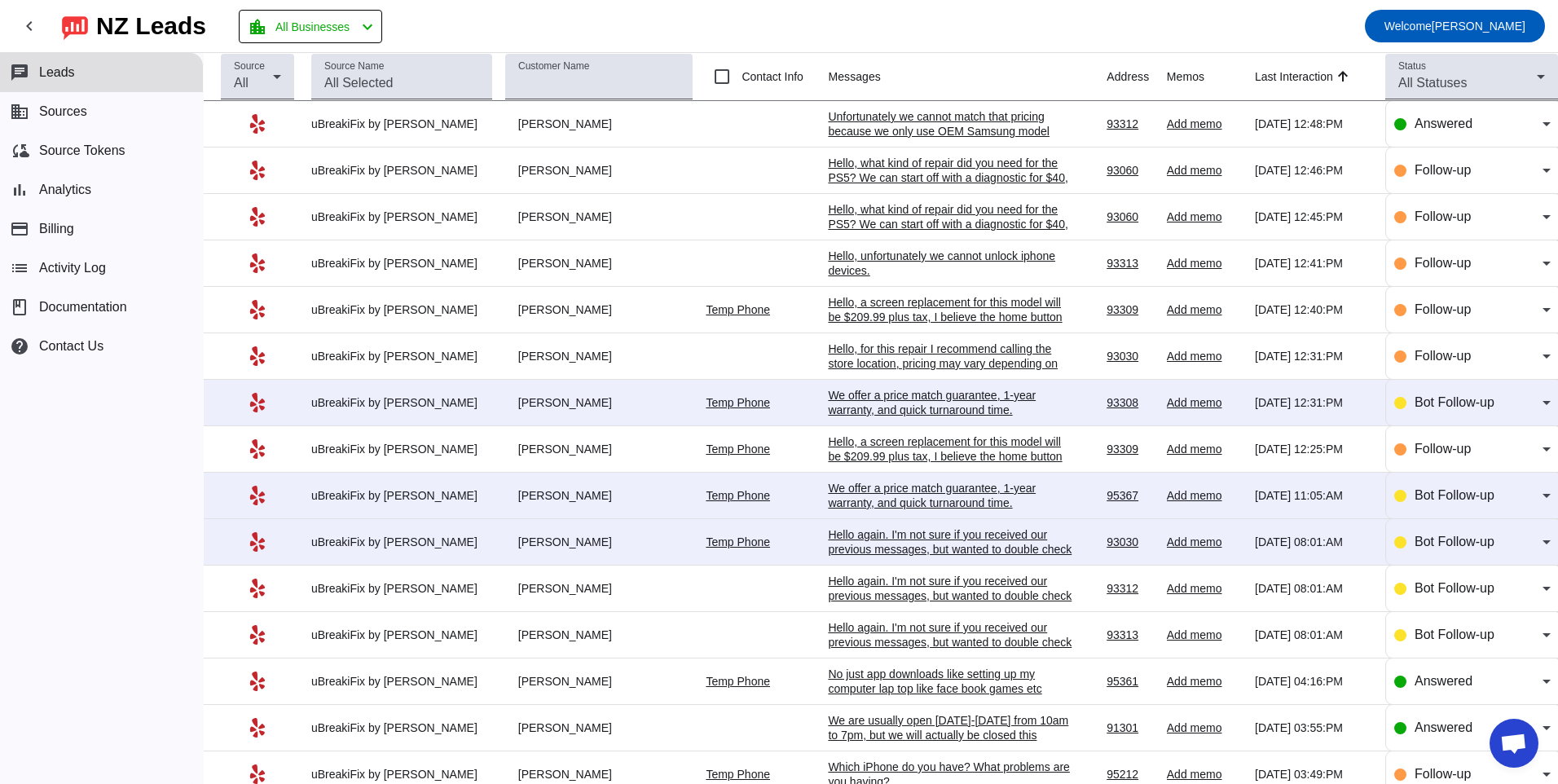
click at [828, 551] on div "Hello again. I'm not sure if you received our previous messages, but wanted to …" at bounding box center [950, 549] width 244 height 44
